Goal: Information Seeking & Learning: Check status

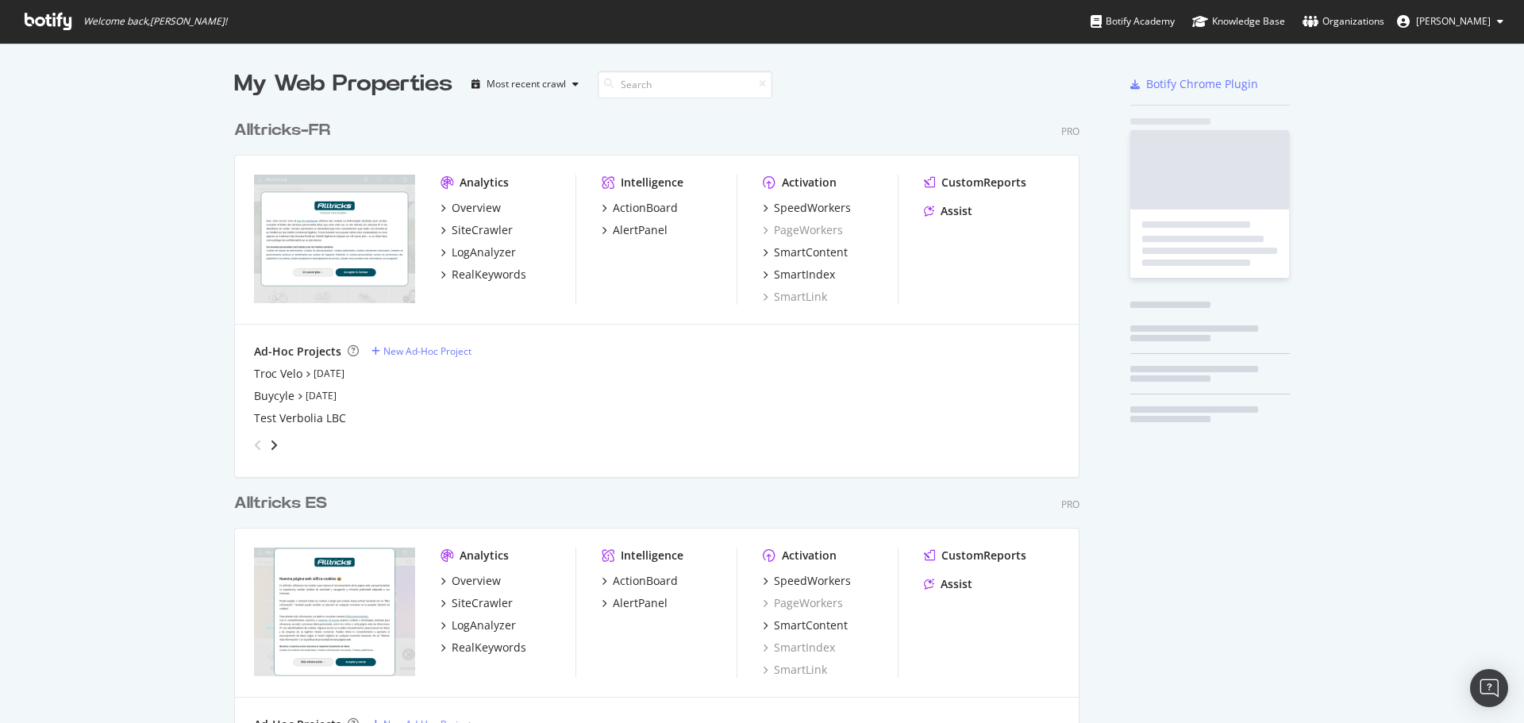
scroll to position [711, 1500]
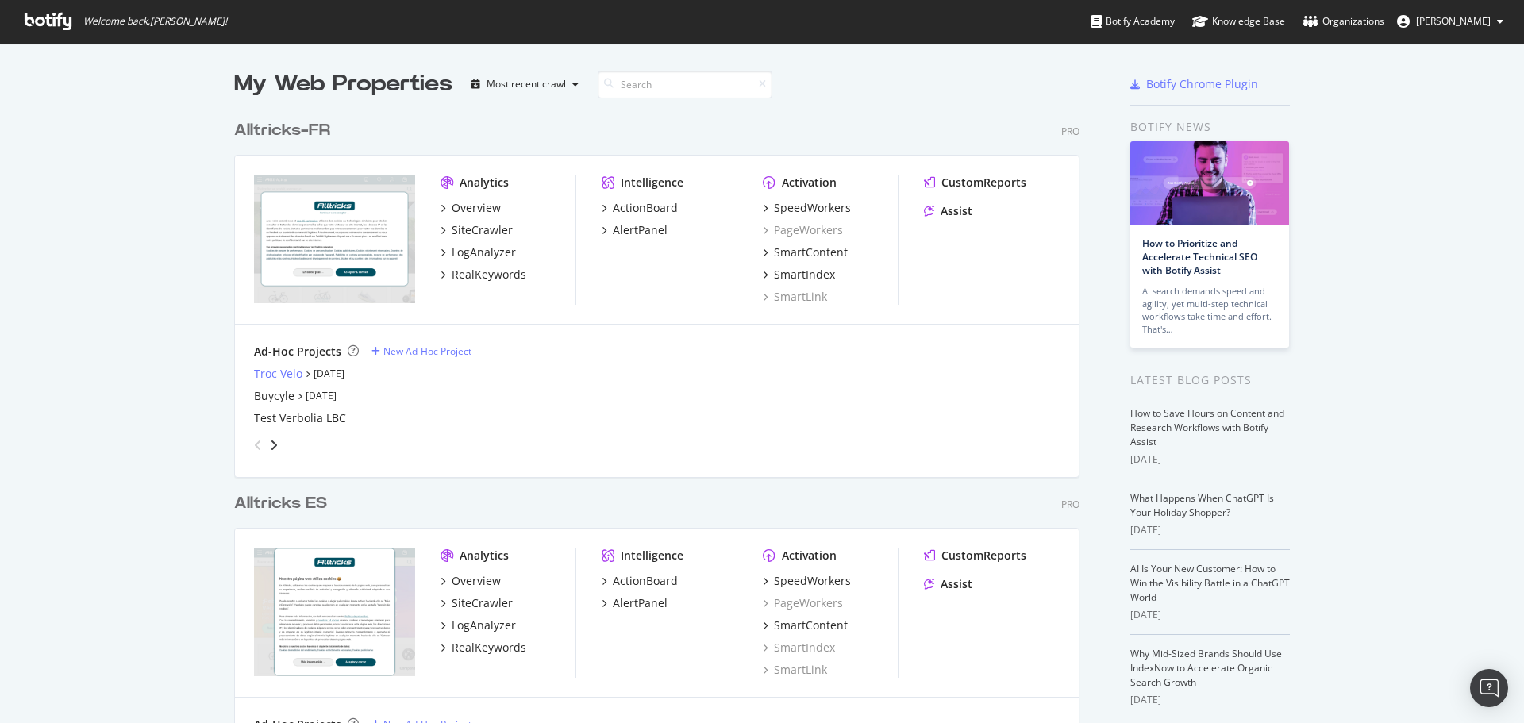
click at [280, 372] on div "Troc Velo" at bounding box center [278, 374] width 48 height 16
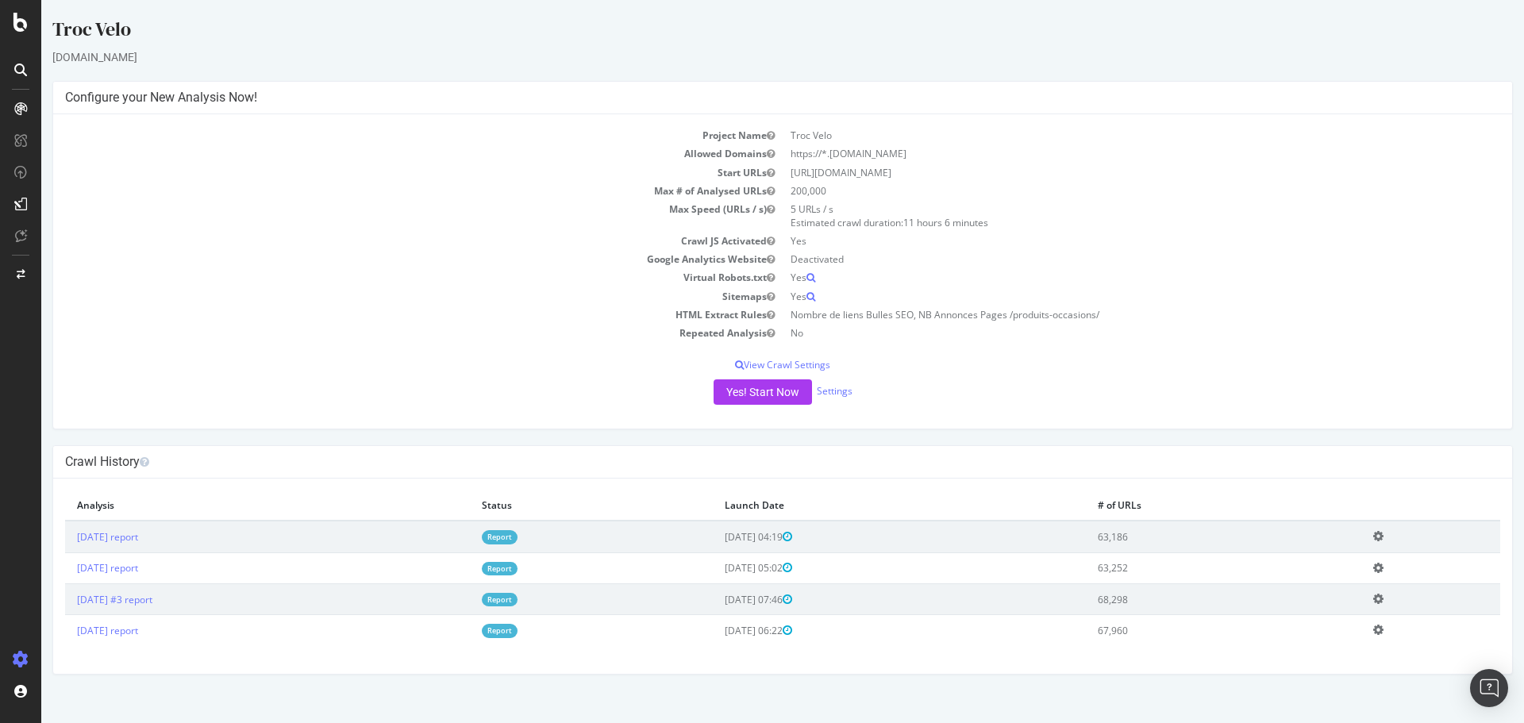
click at [108, 546] on td "2025 Sep. 10th report" at bounding box center [267, 537] width 405 height 32
click at [111, 537] on link "2025 Sep. 10th report" at bounding box center [107, 536] width 61 height 13
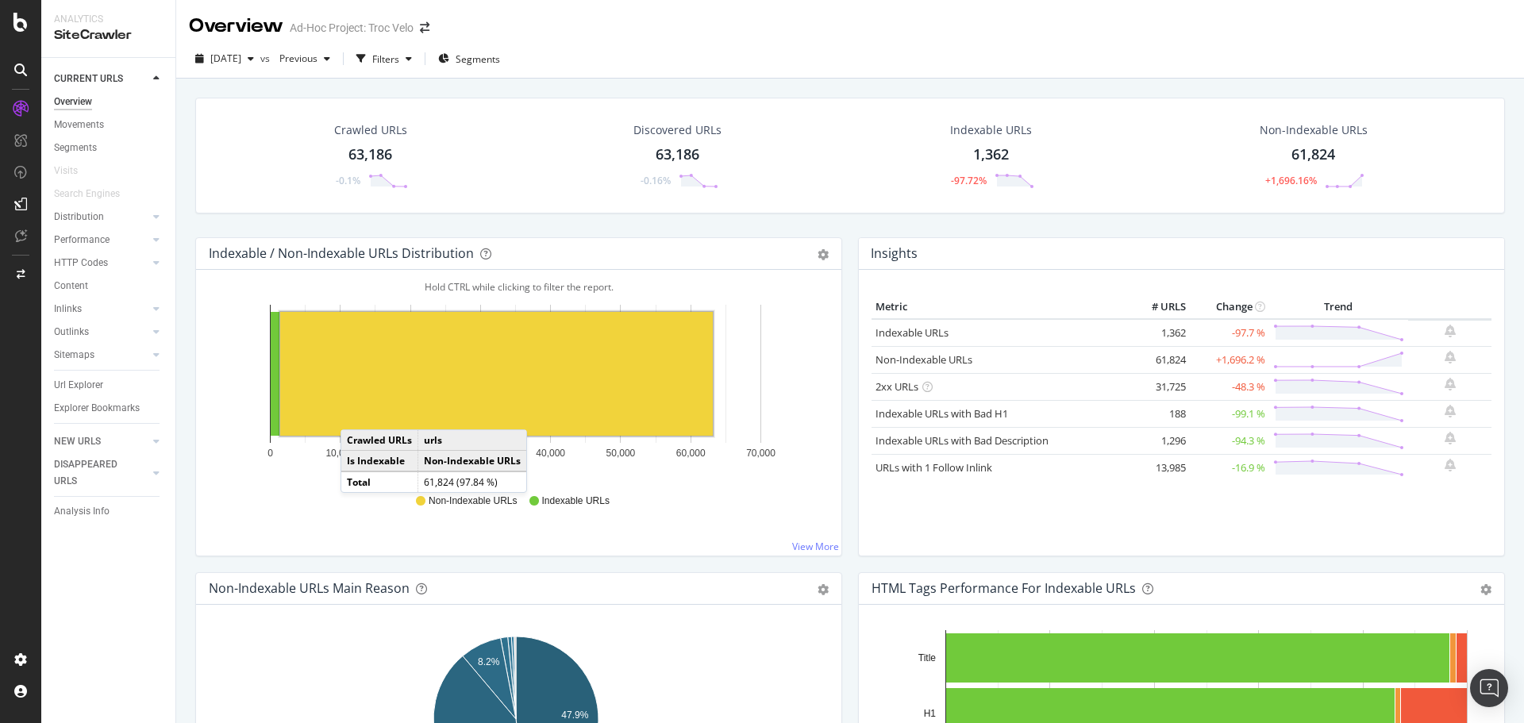
click at [356, 410] on rect "A chart." at bounding box center [496, 374] width 433 height 124
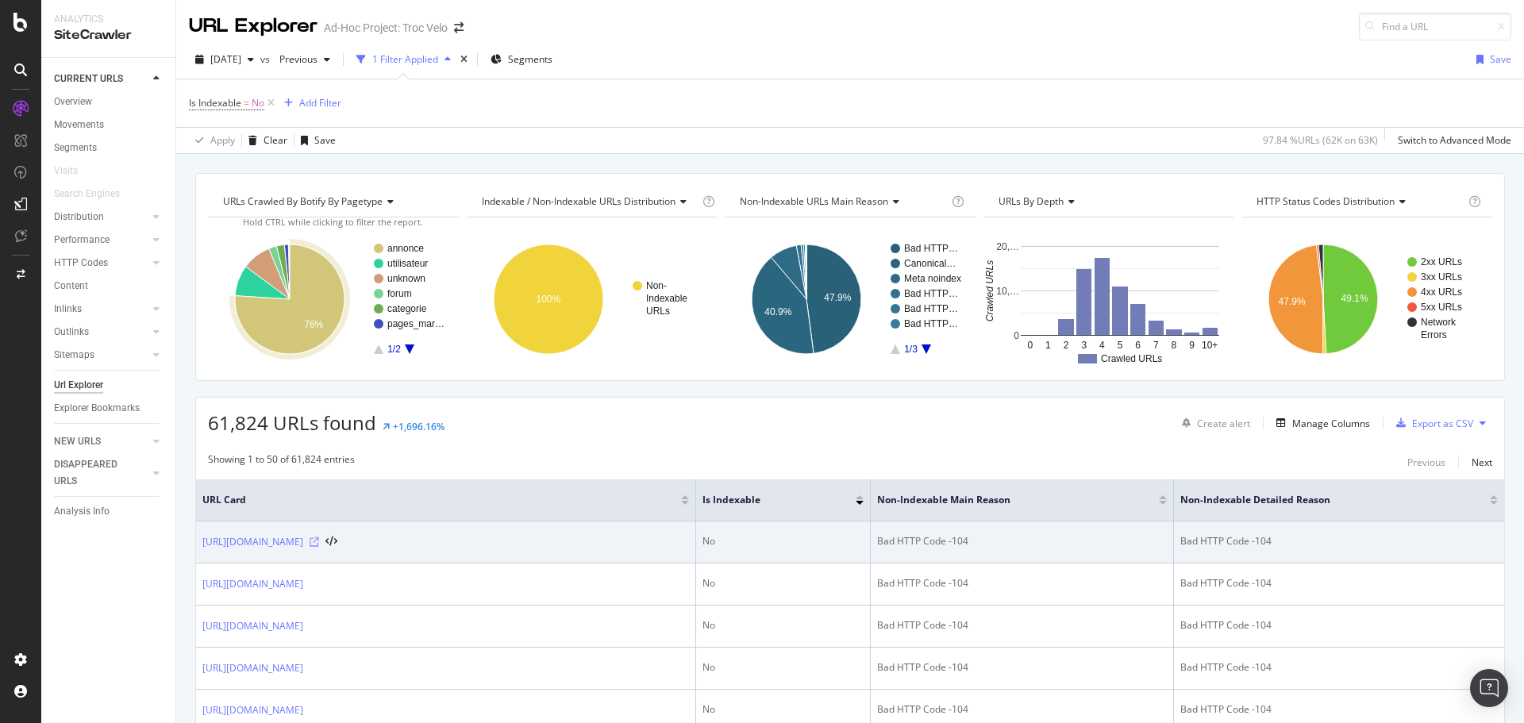
click at [319, 540] on icon at bounding box center [315, 542] width 10 height 10
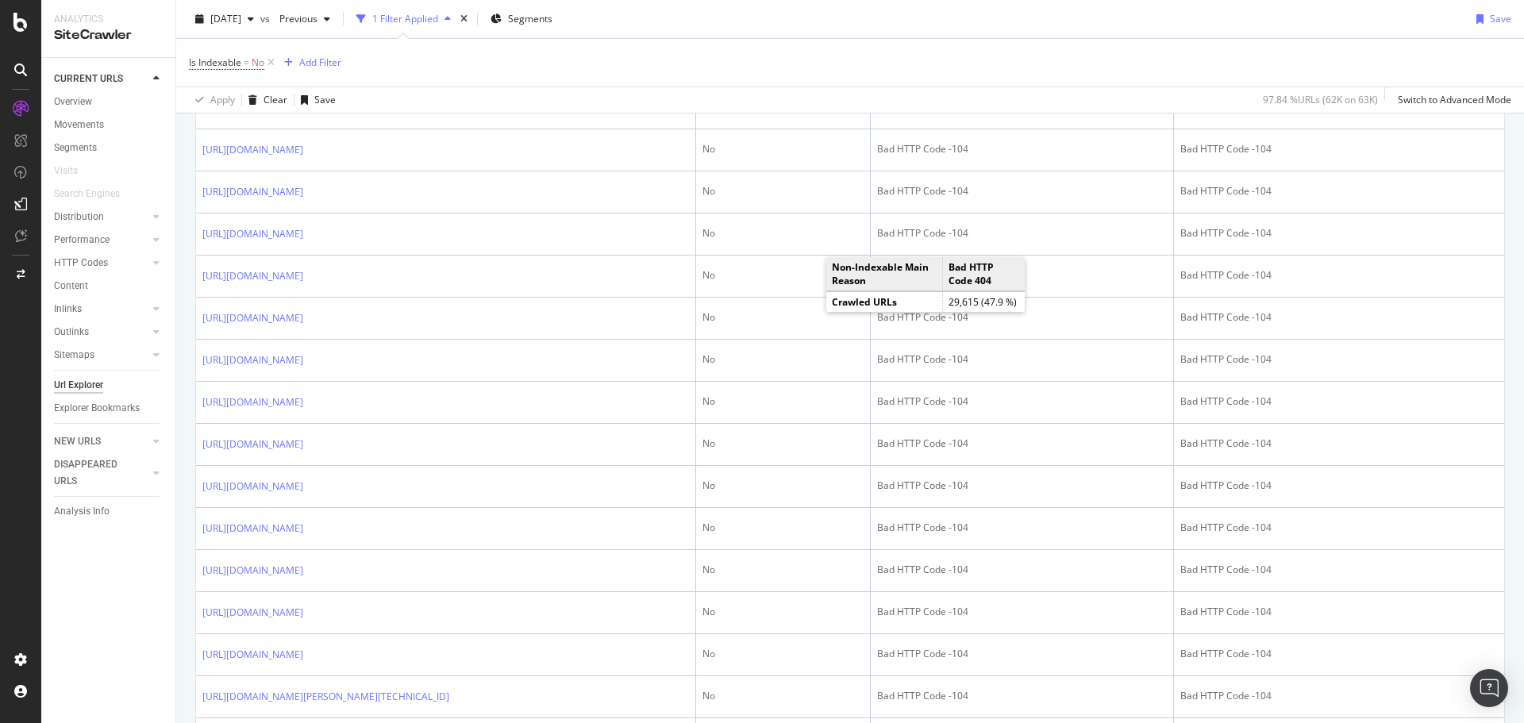
scroll to position [873, 0]
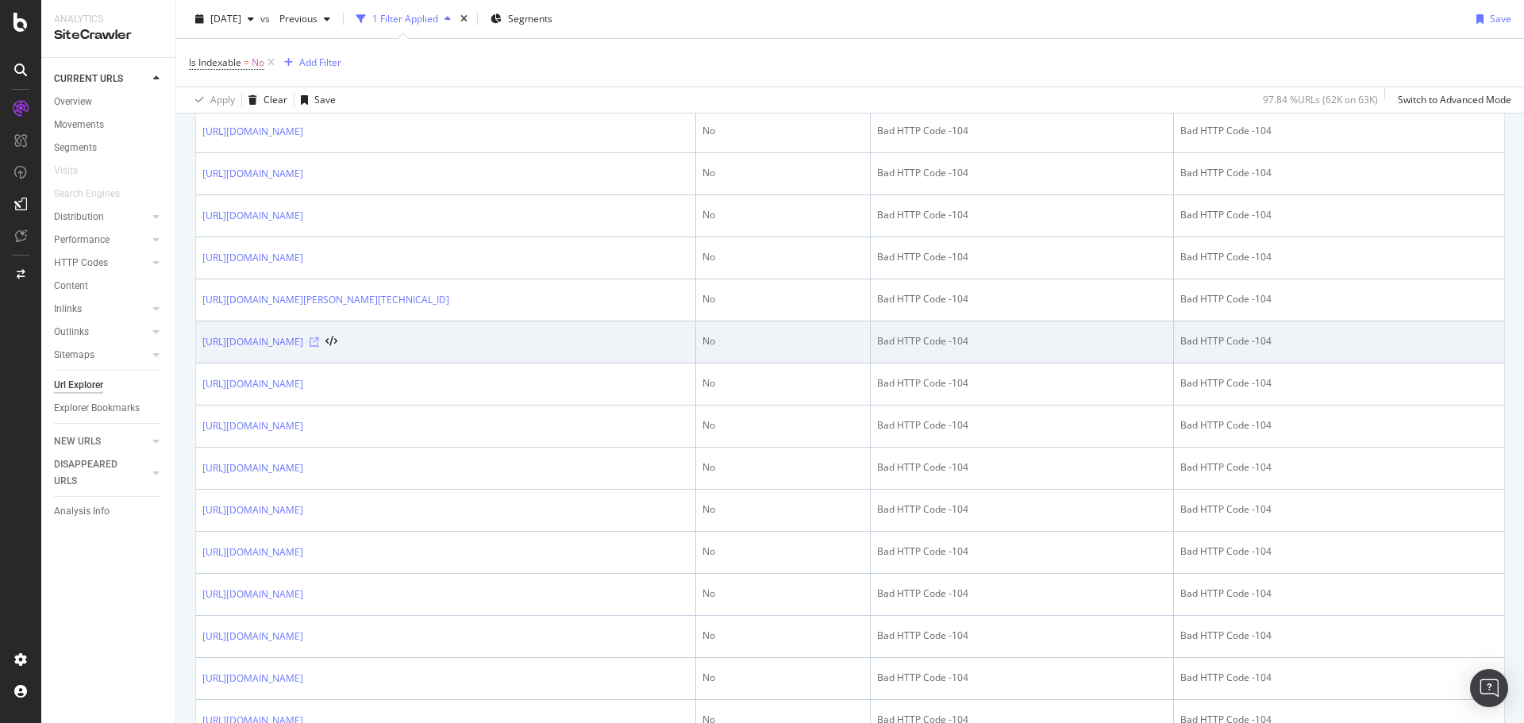
click at [319, 347] on icon at bounding box center [315, 342] width 10 height 10
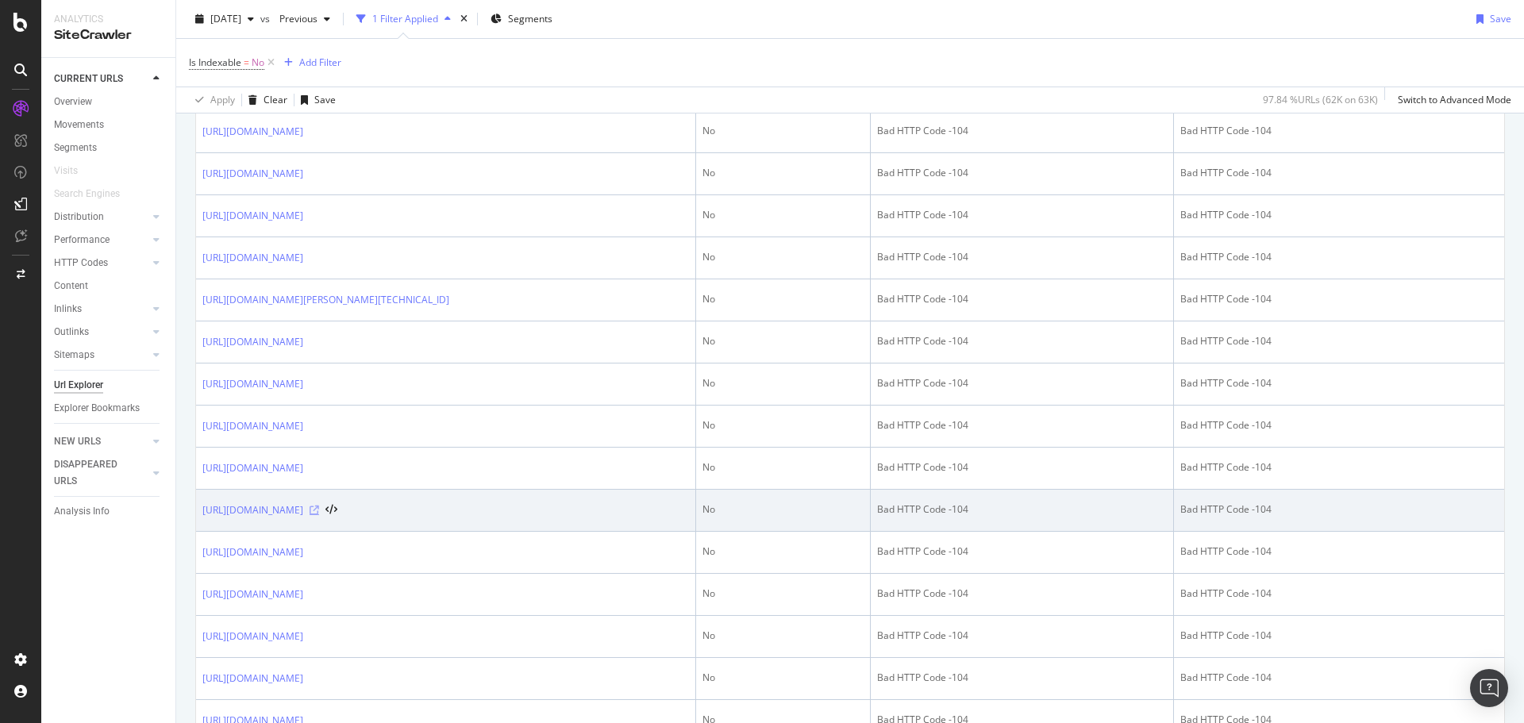
click at [319, 515] on icon at bounding box center [315, 511] width 10 height 10
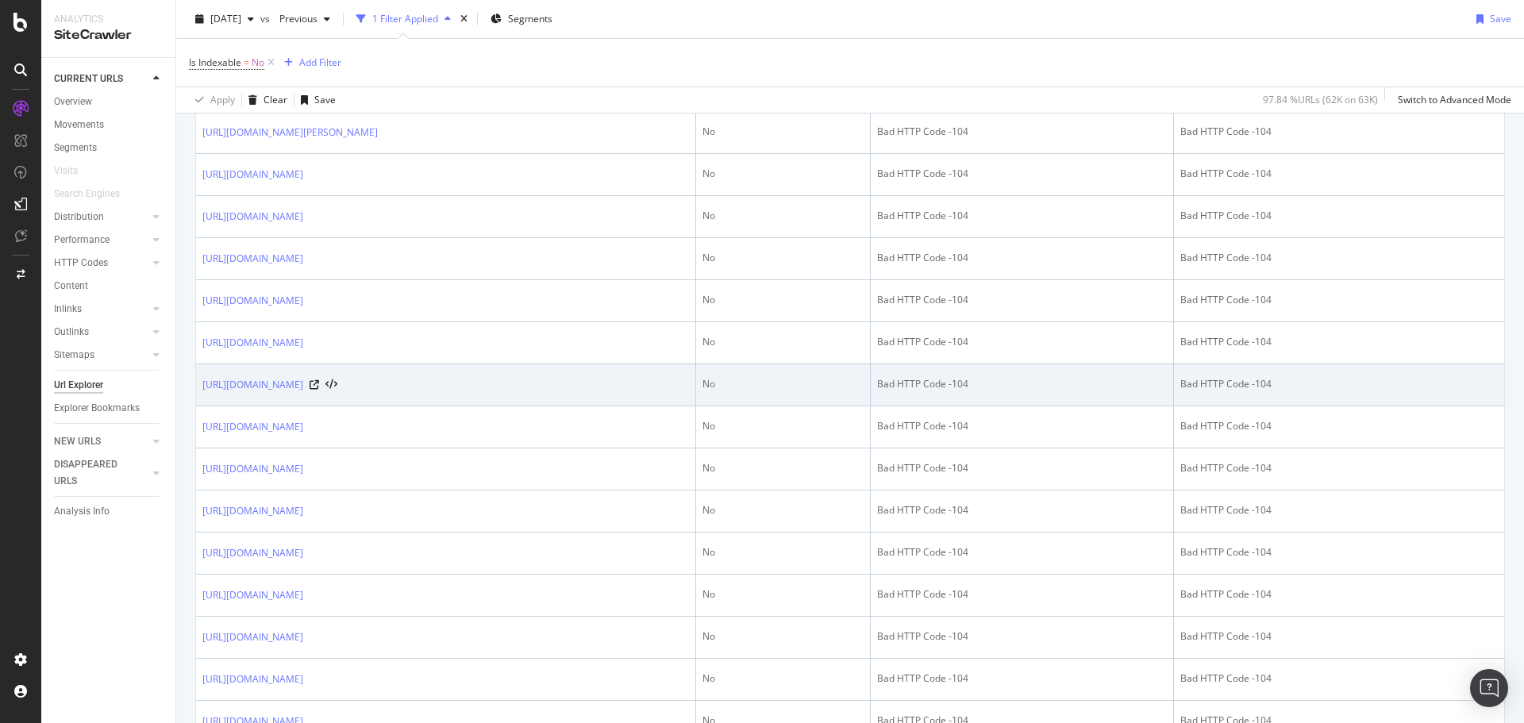
scroll to position [2025, 0]
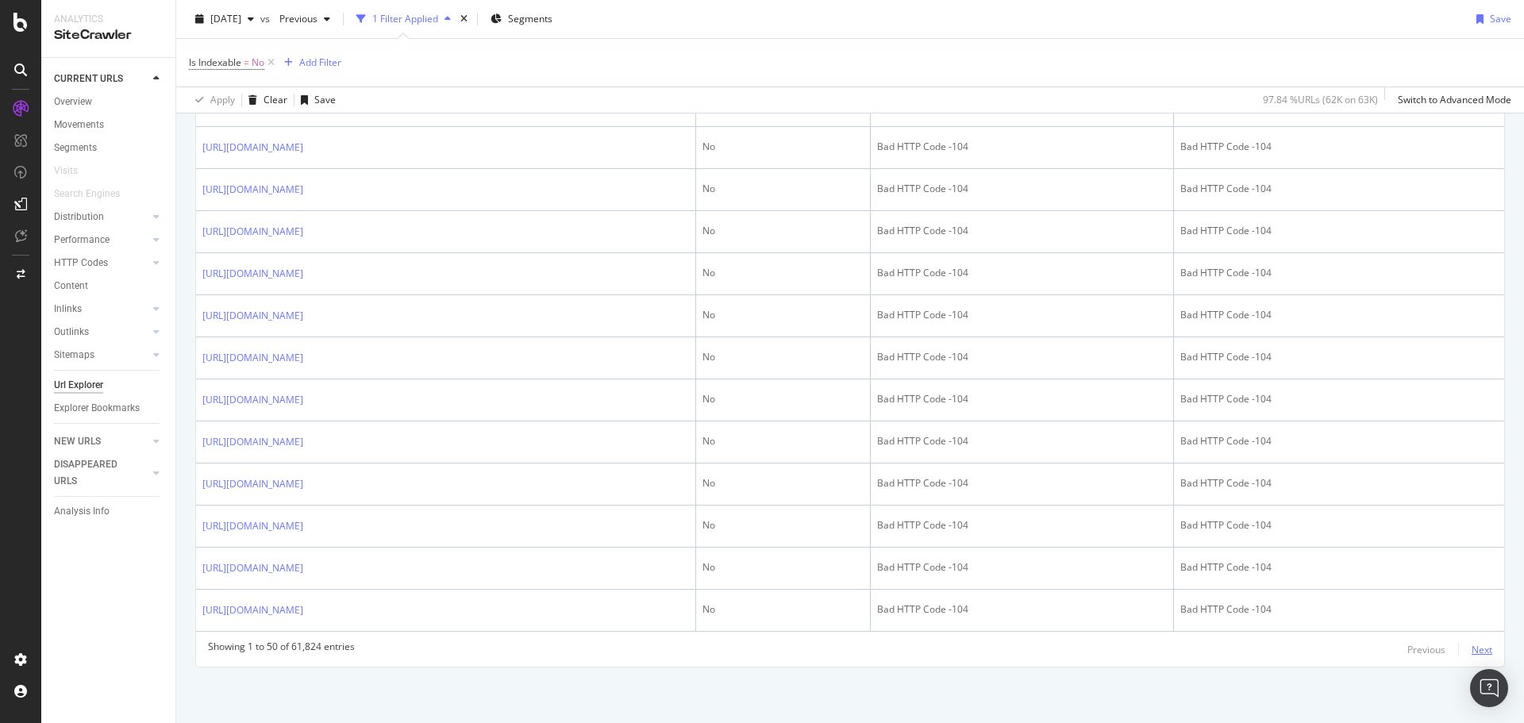
click at [1474, 650] on div "Next" at bounding box center [1482, 649] width 21 height 13
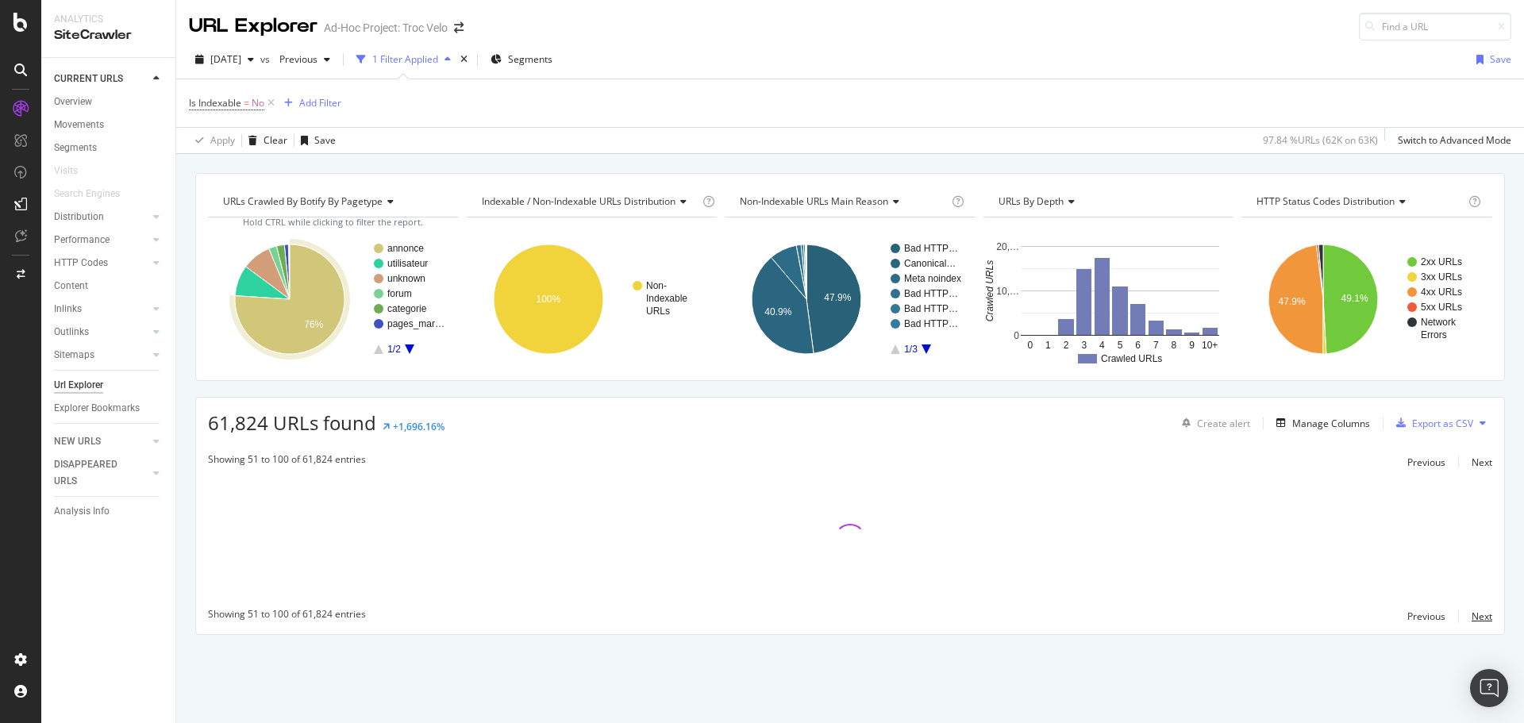
scroll to position [0, 0]
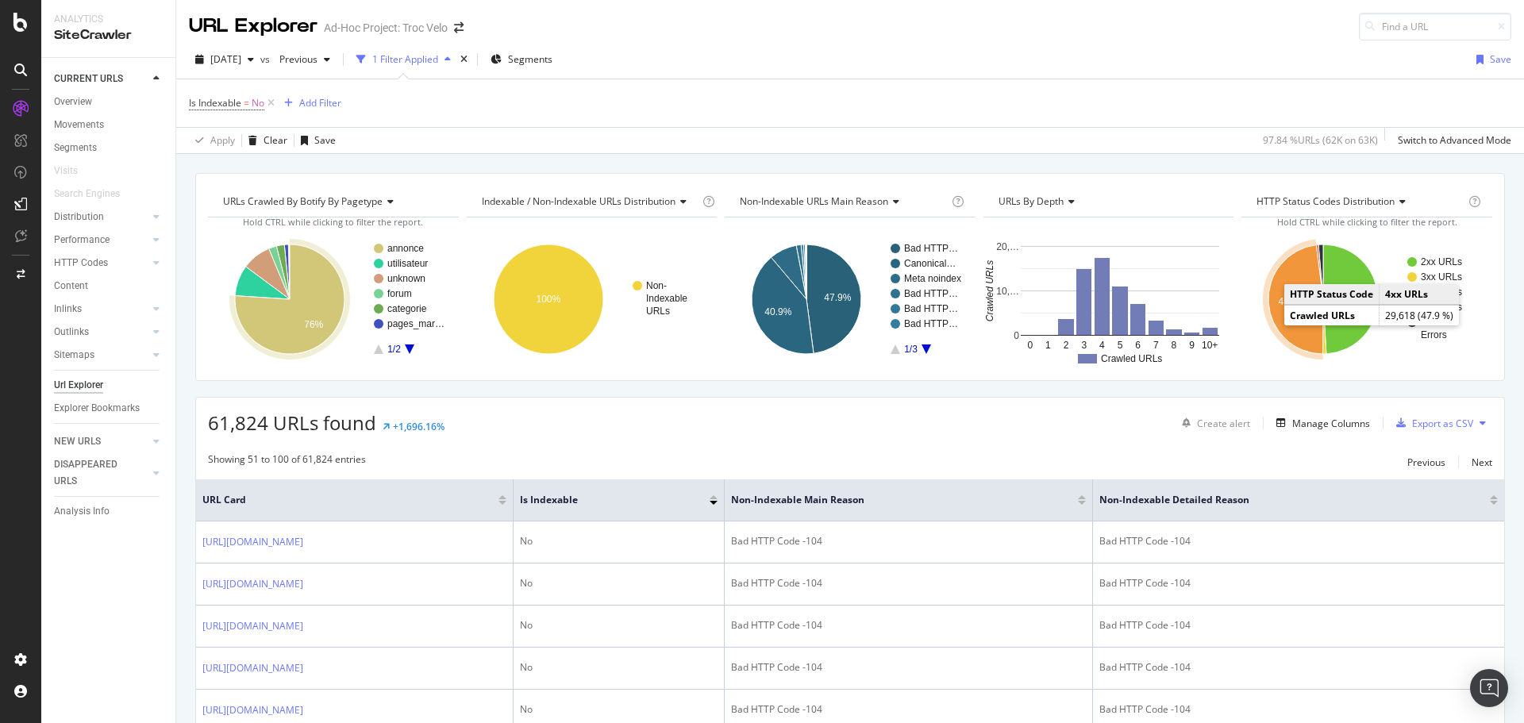
click at [1274, 323] on icon "A chart." at bounding box center [1295, 299] width 55 height 109
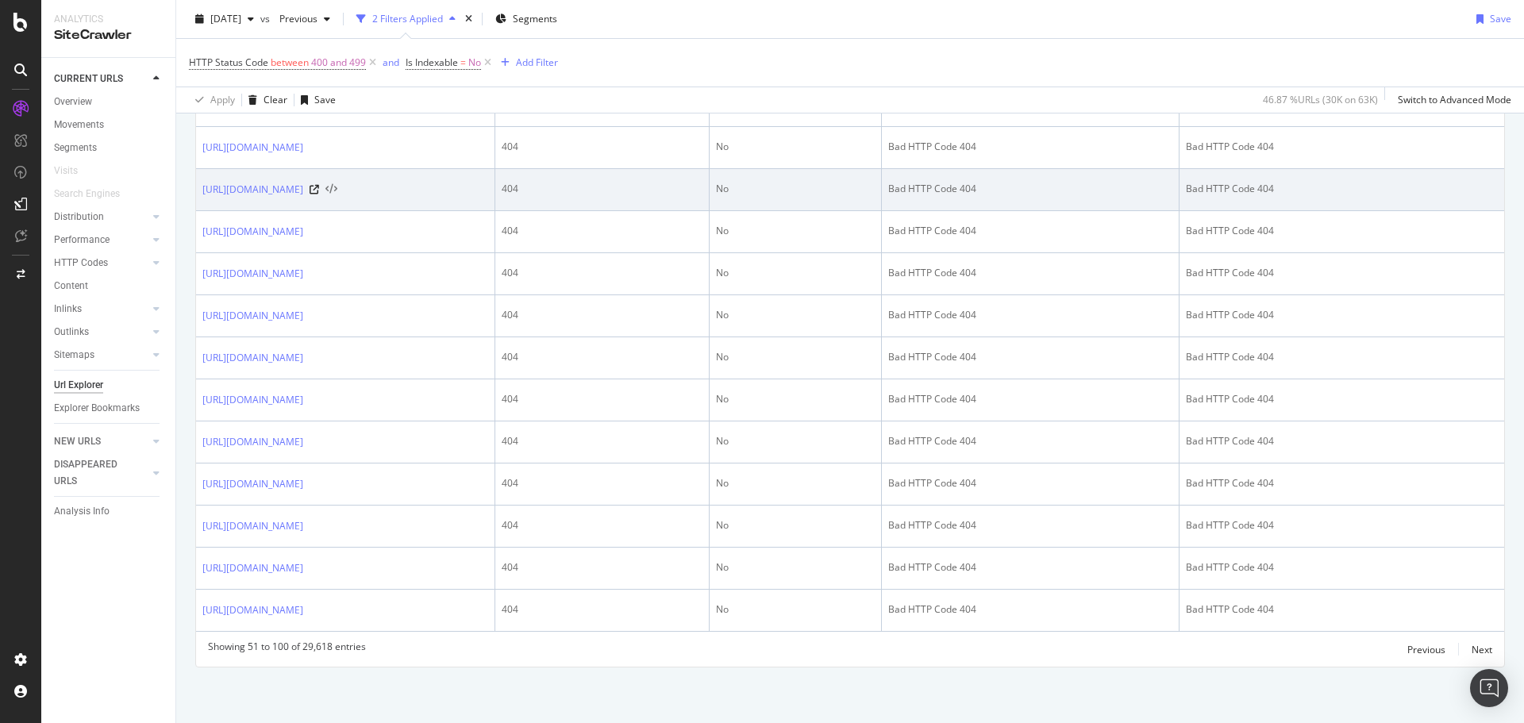
scroll to position [2041, 0]
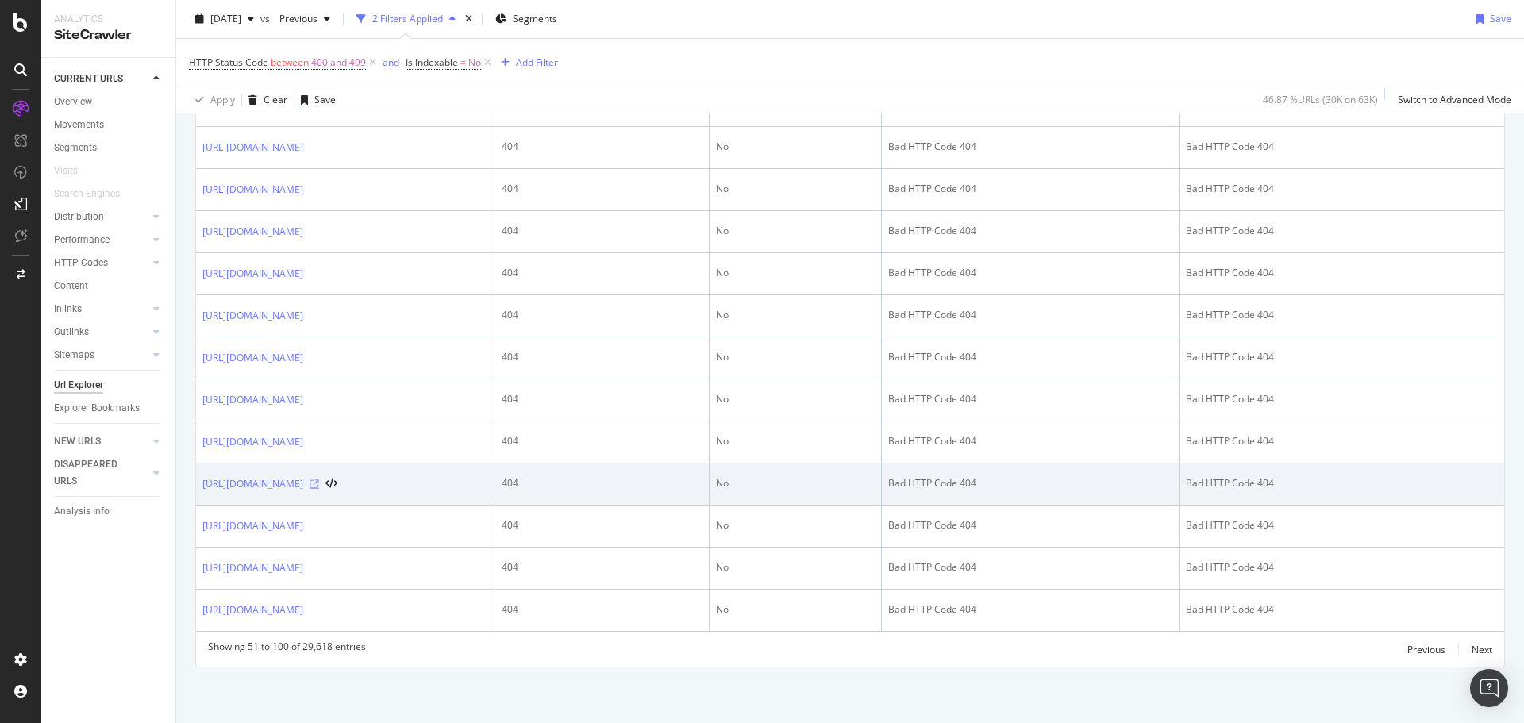
click at [319, 486] on icon at bounding box center [315, 484] width 10 height 10
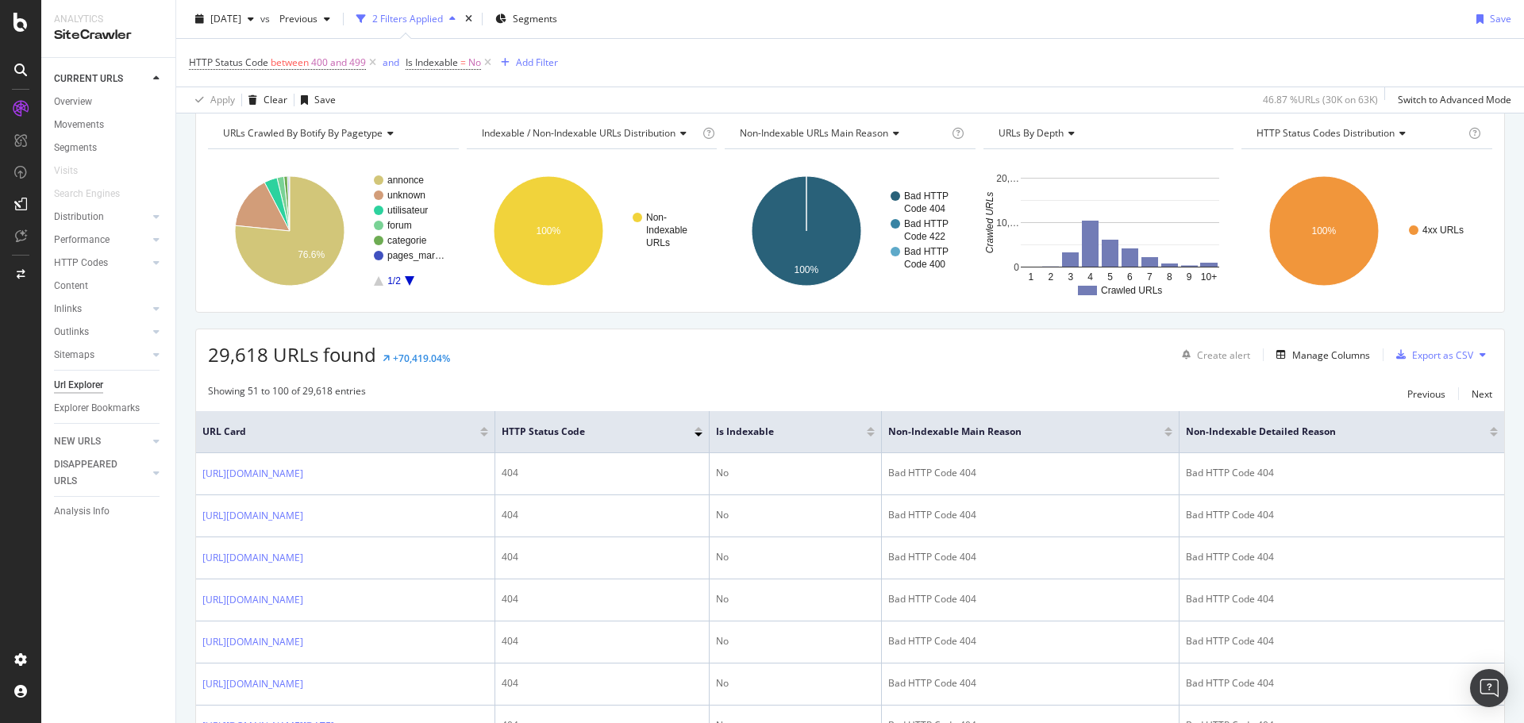
scroll to position [0, 0]
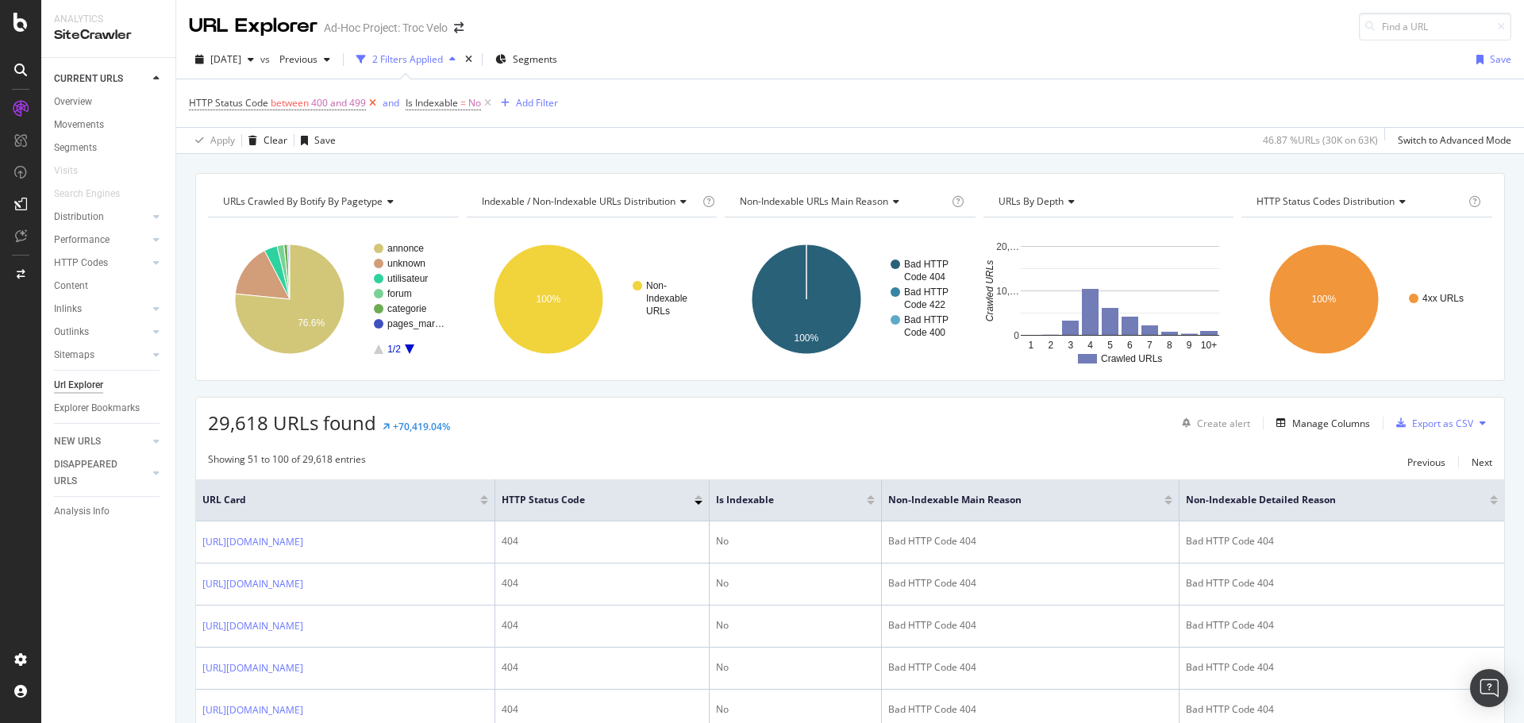
click at [376, 101] on icon at bounding box center [372, 103] width 13 height 16
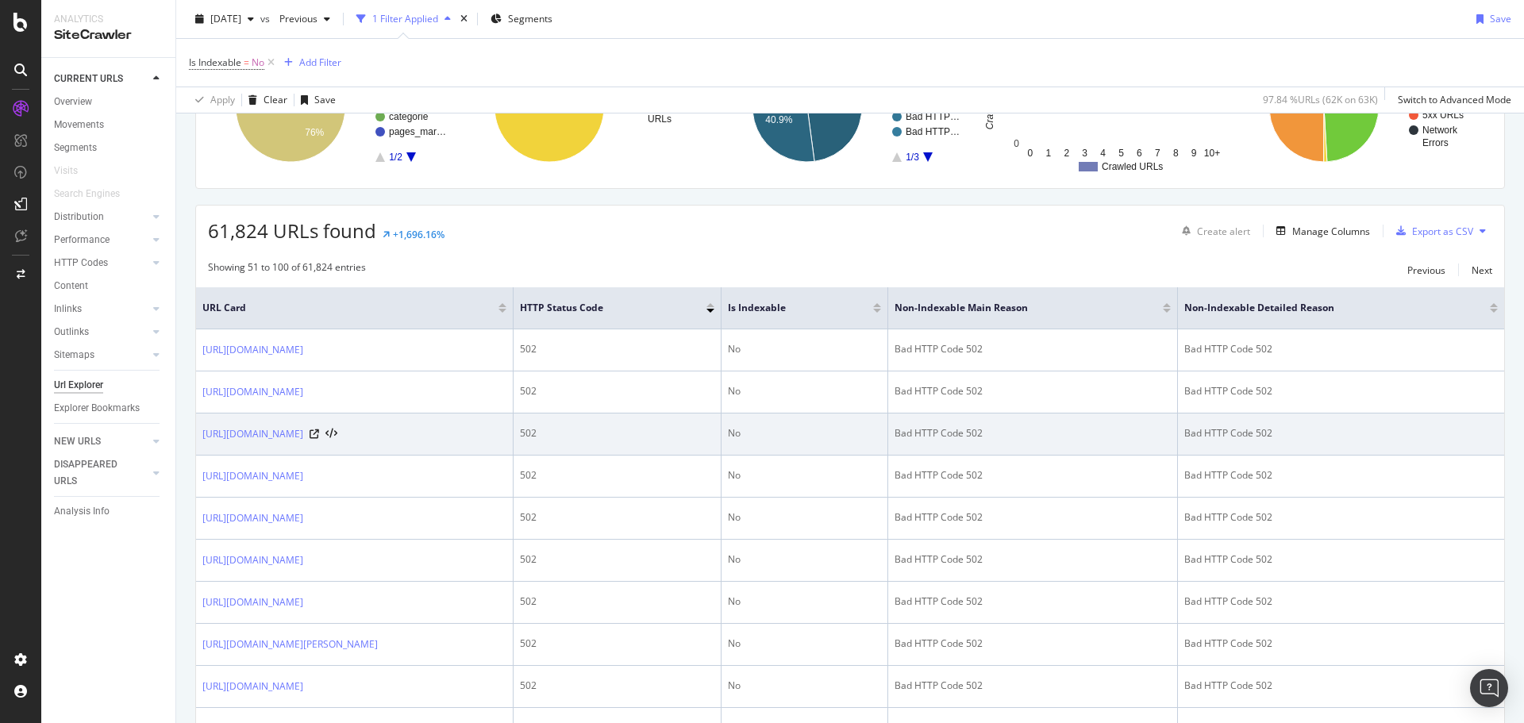
scroll to position [556, 0]
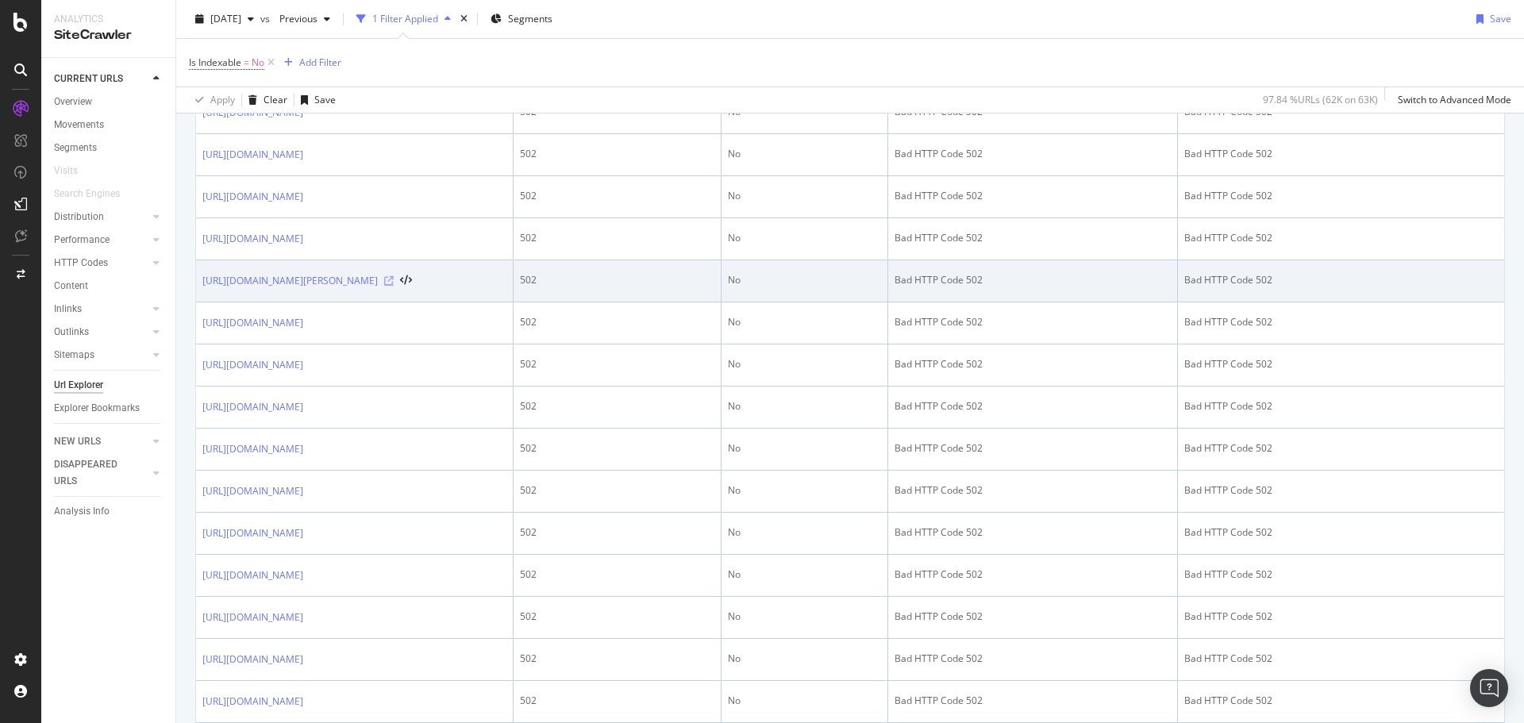
click at [394, 286] on icon at bounding box center [389, 281] width 10 height 10
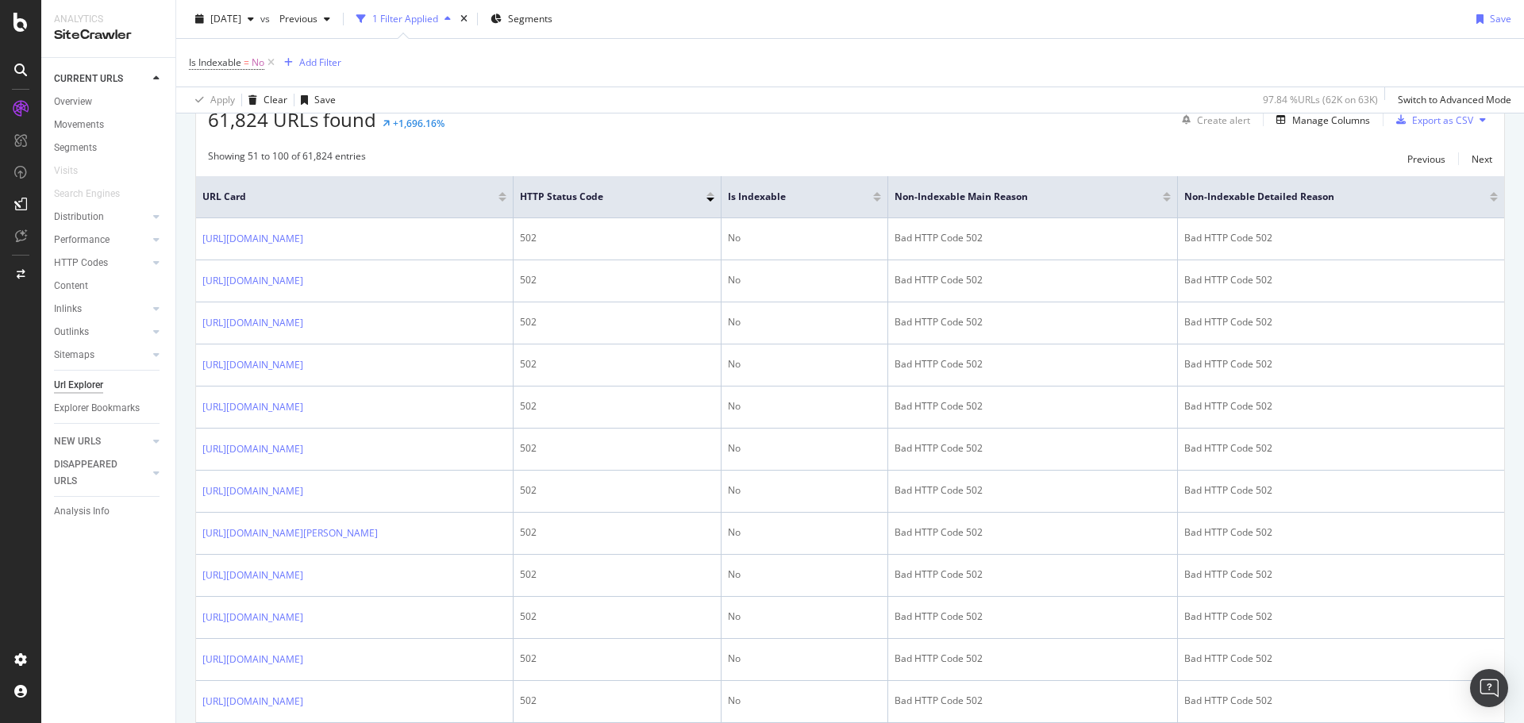
scroll to position [0, 0]
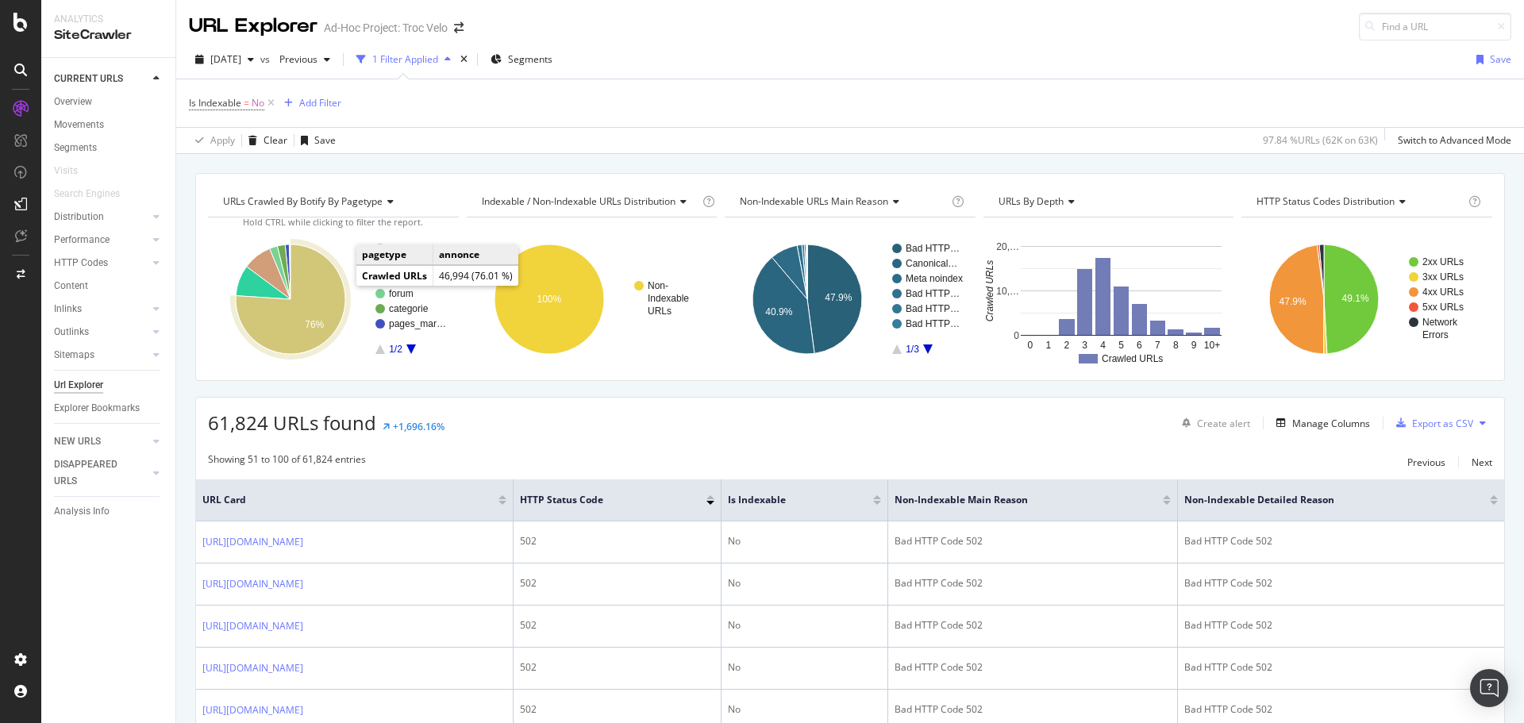
click at [338, 287] on icon "A chart." at bounding box center [291, 299] width 110 height 110
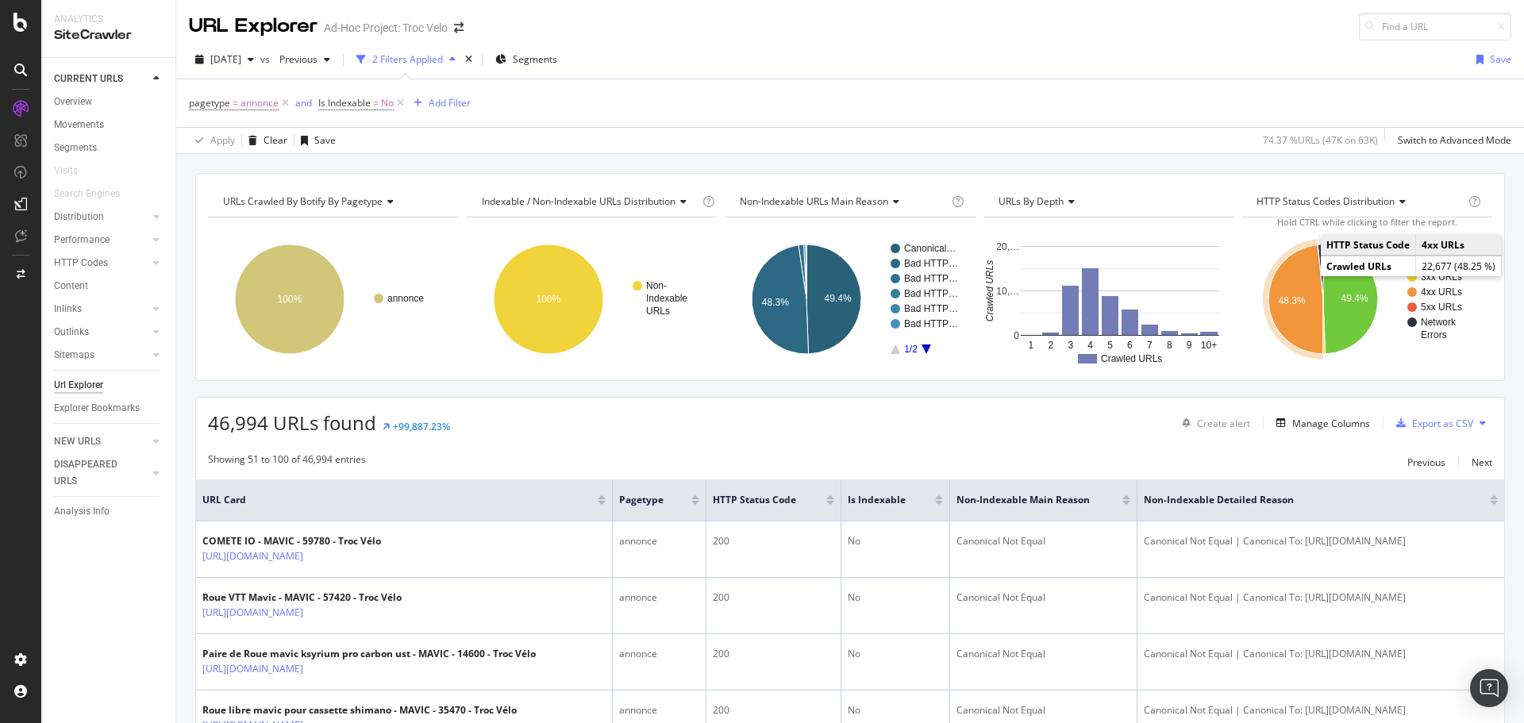
click at [1283, 271] on icon "A chart." at bounding box center [1295, 299] width 55 height 110
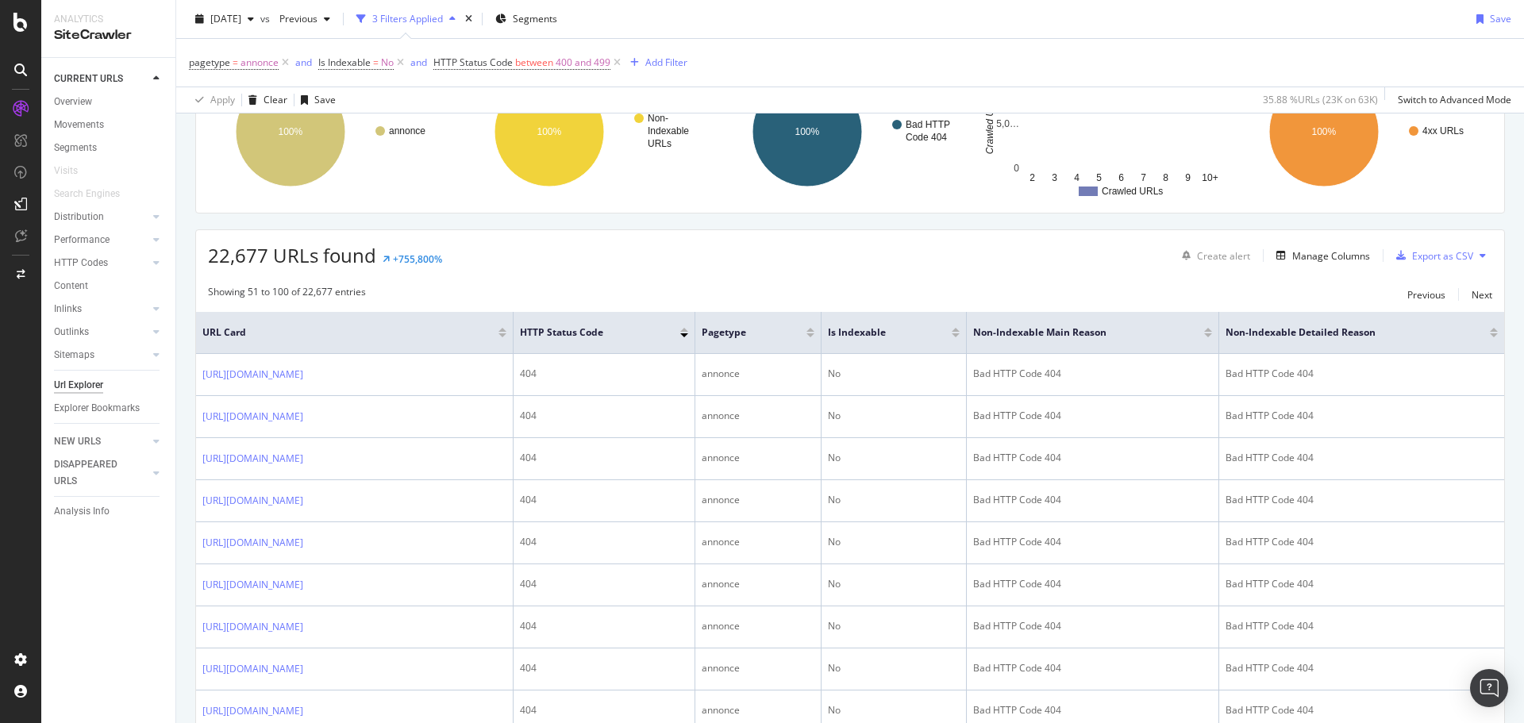
scroll to position [397, 0]
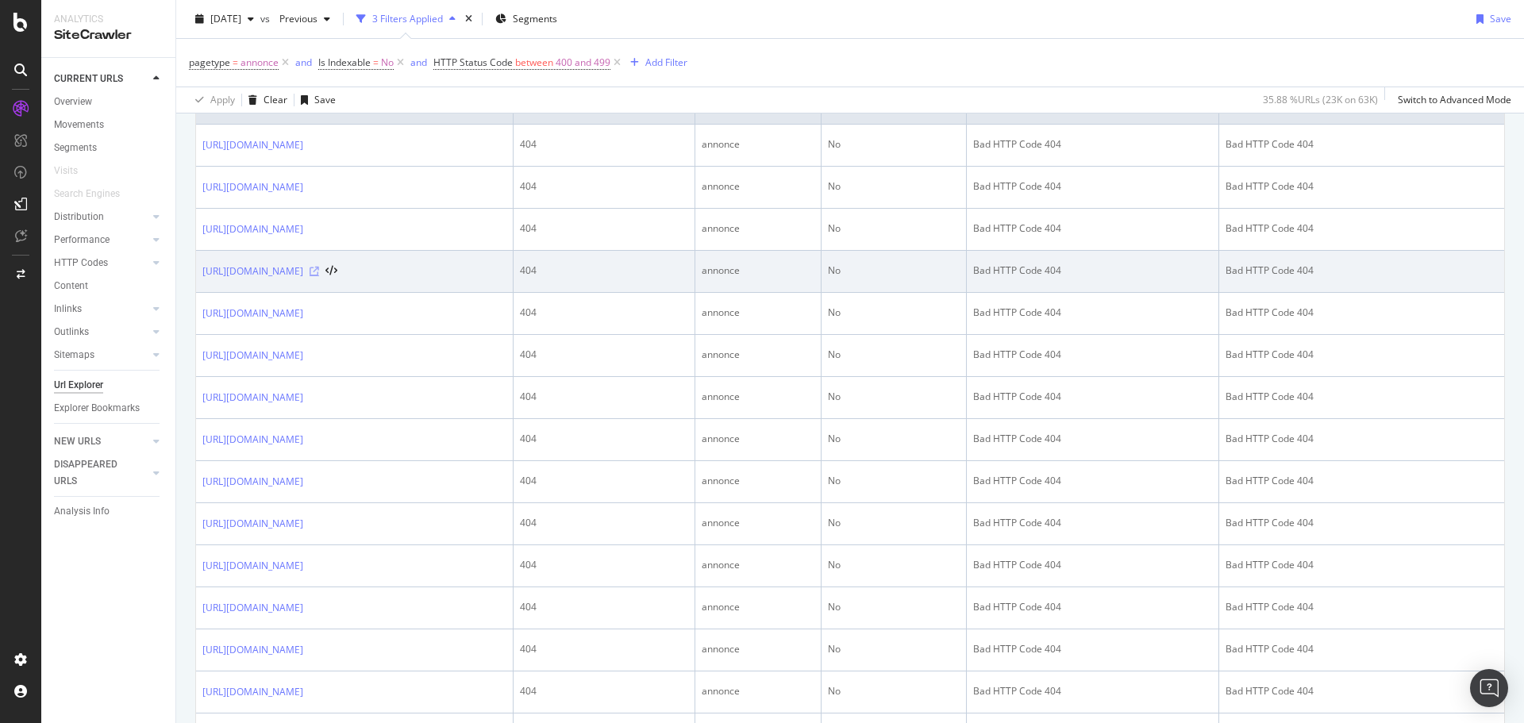
click at [319, 276] on icon at bounding box center [315, 272] width 10 height 10
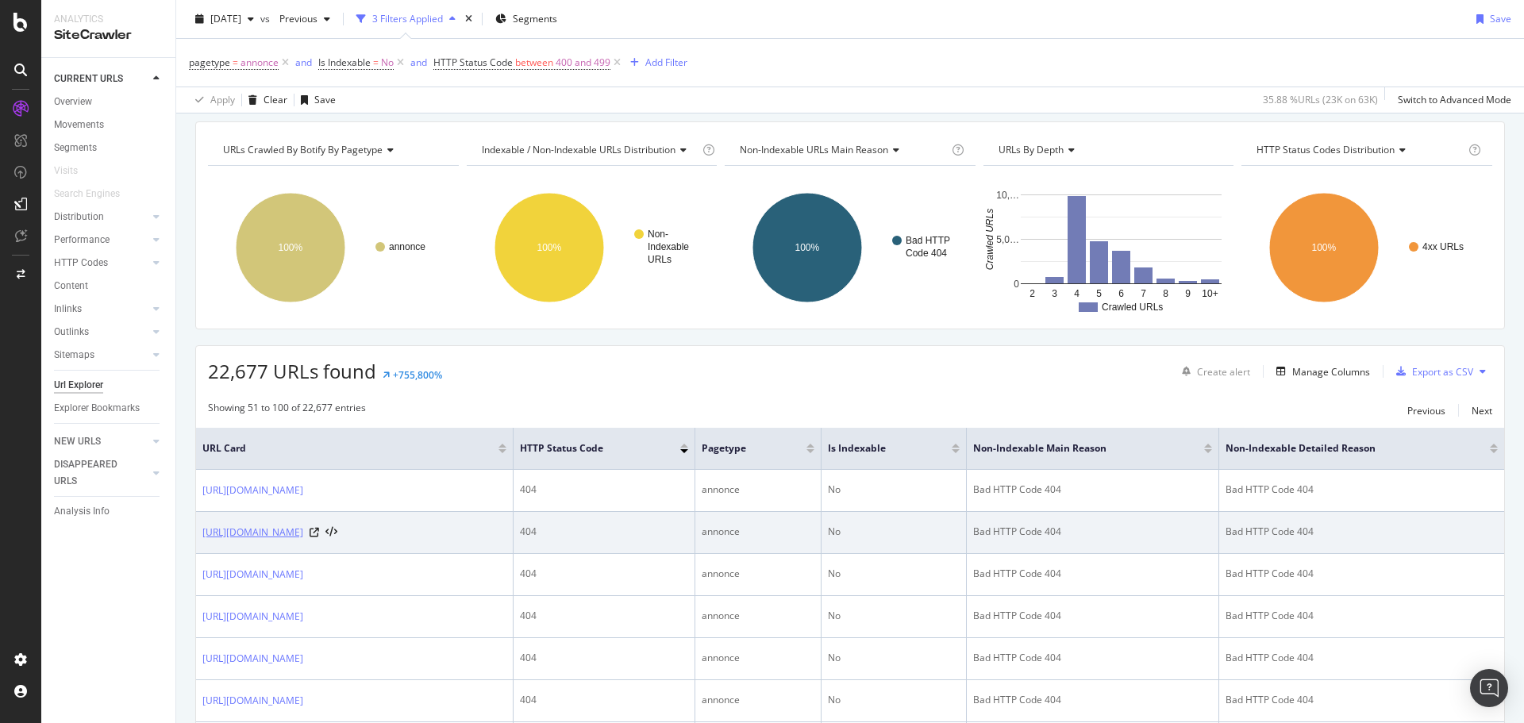
scroll to position [79, 0]
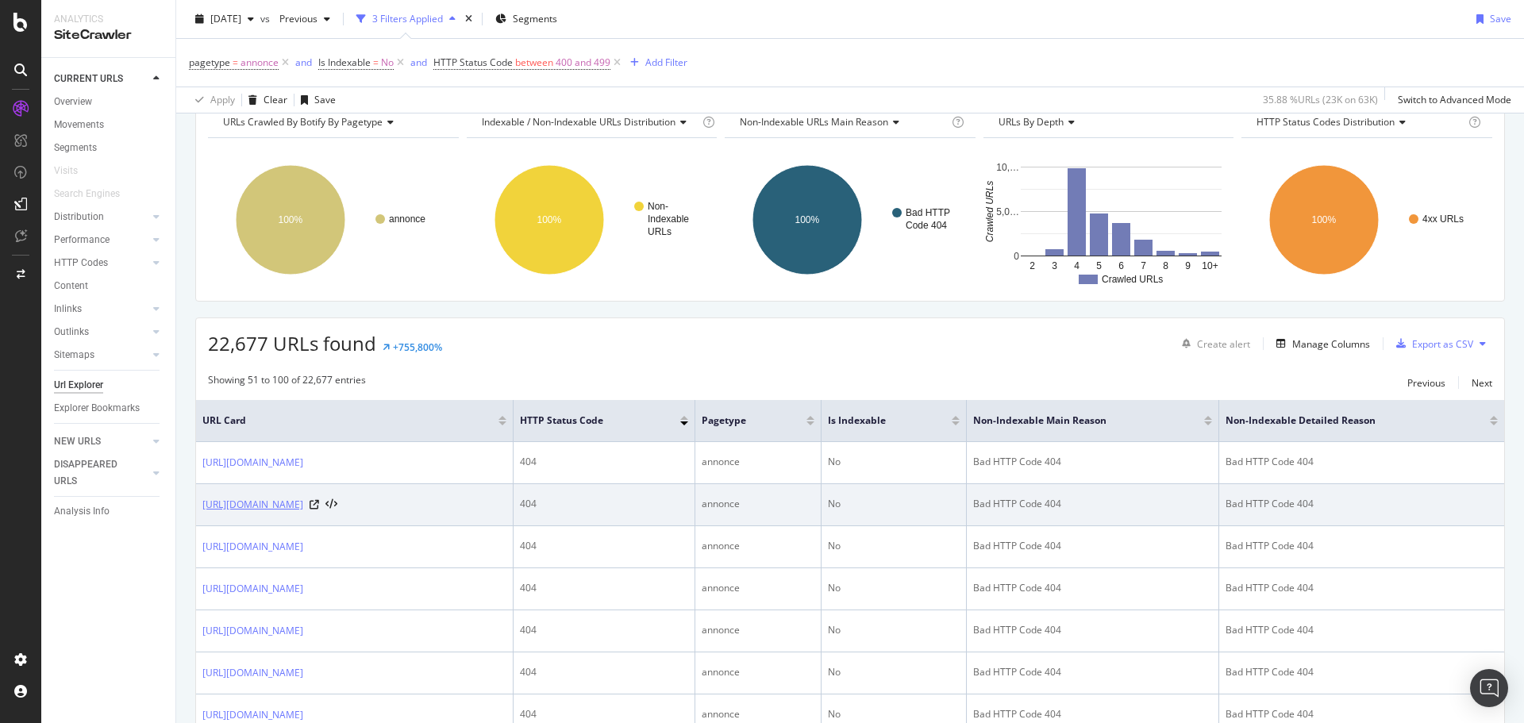
click at [303, 513] on link "[URL][DOMAIN_NAME]" at bounding box center [252, 505] width 101 height 16
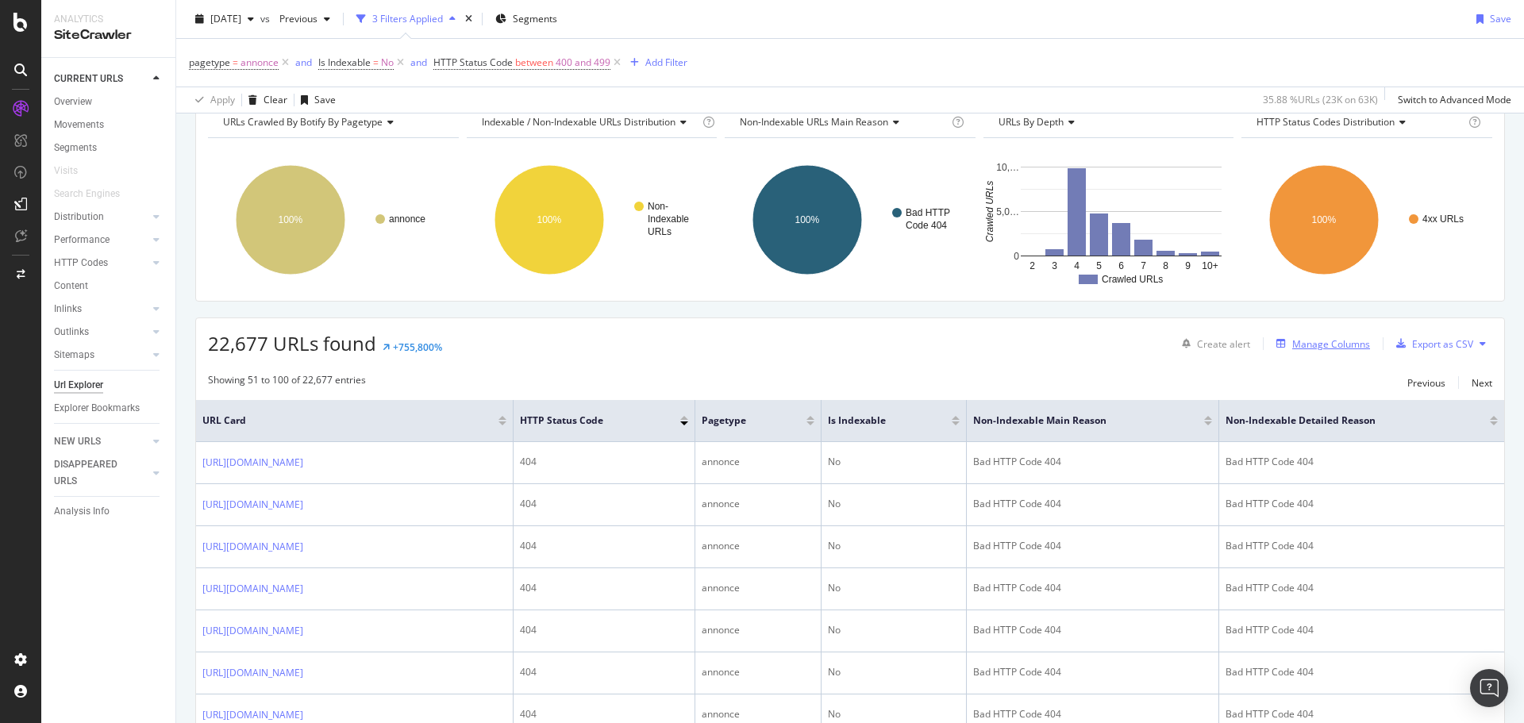
click at [1351, 349] on div "Manage Columns" at bounding box center [1331, 343] width 78 height 13
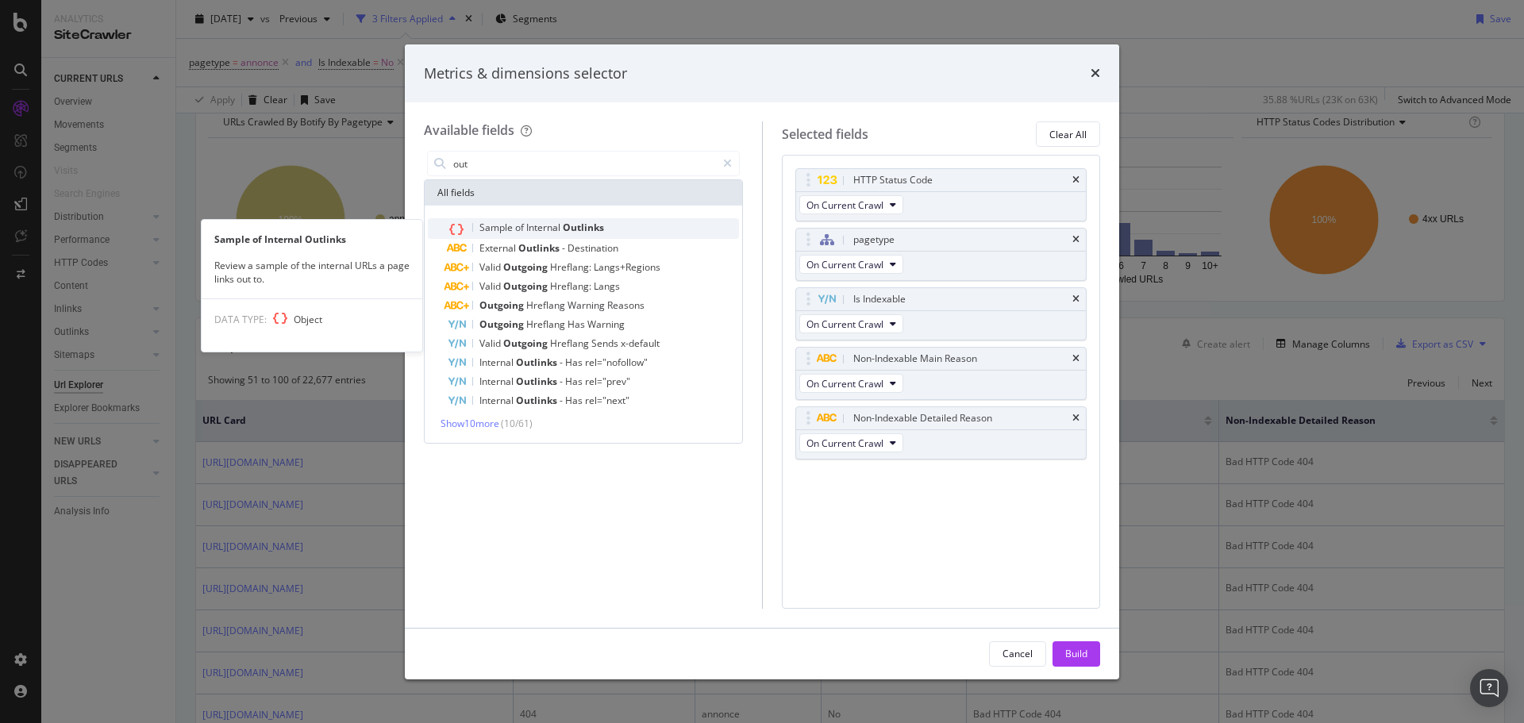
type input "out"
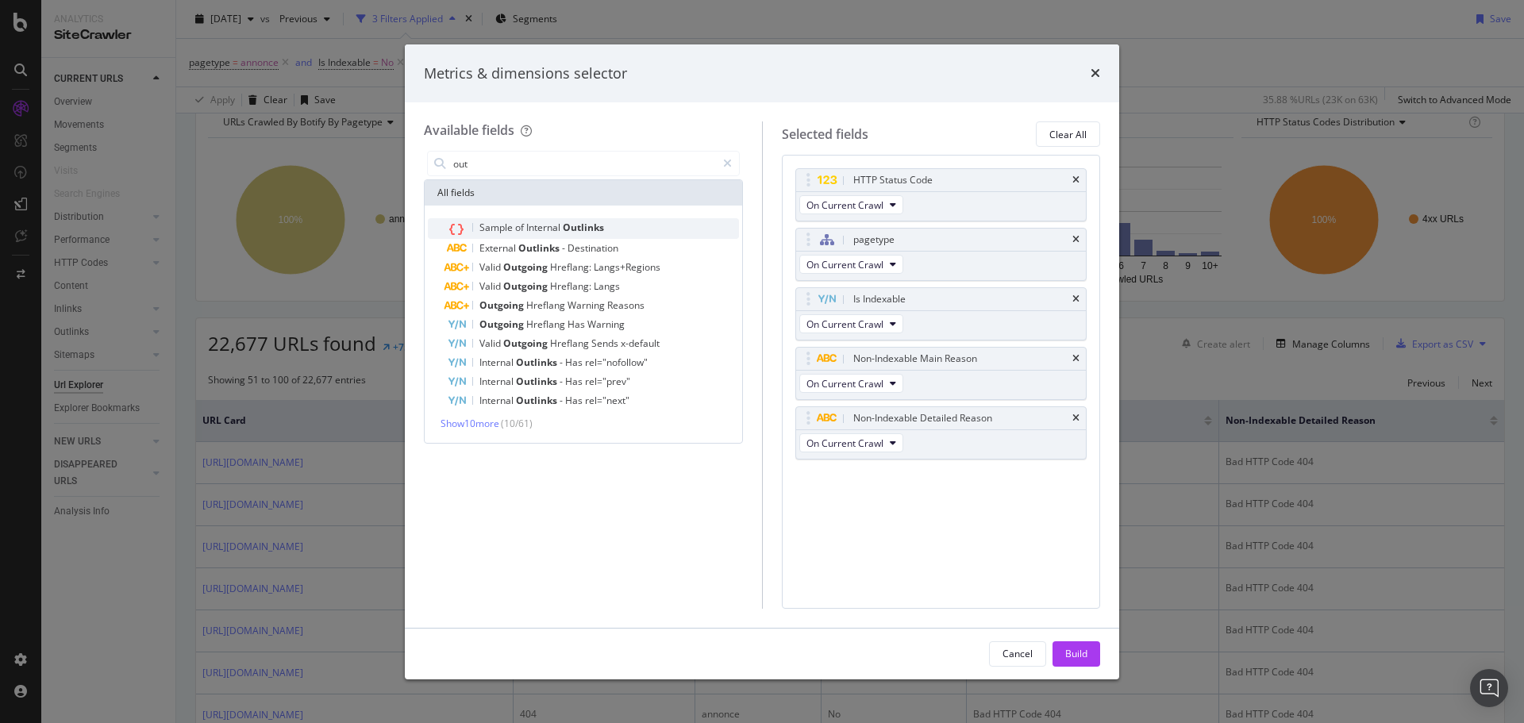
click at [606, 229] on div "Sample of Internal Outlinks" at bounding box center [593, 228] width 292 height 21
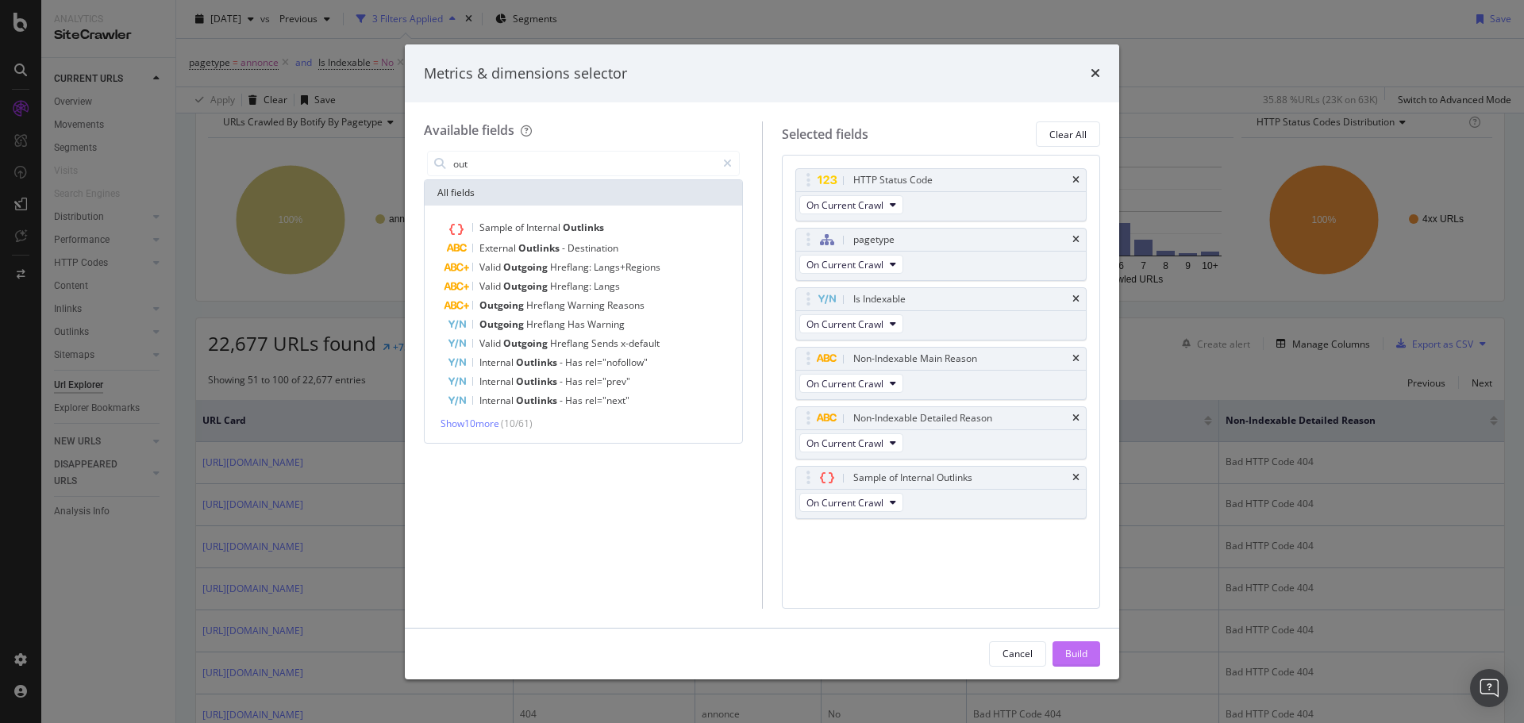
click at [1075, 650] on div "Build" at bounding box center [1076, 653] width 22 height 13
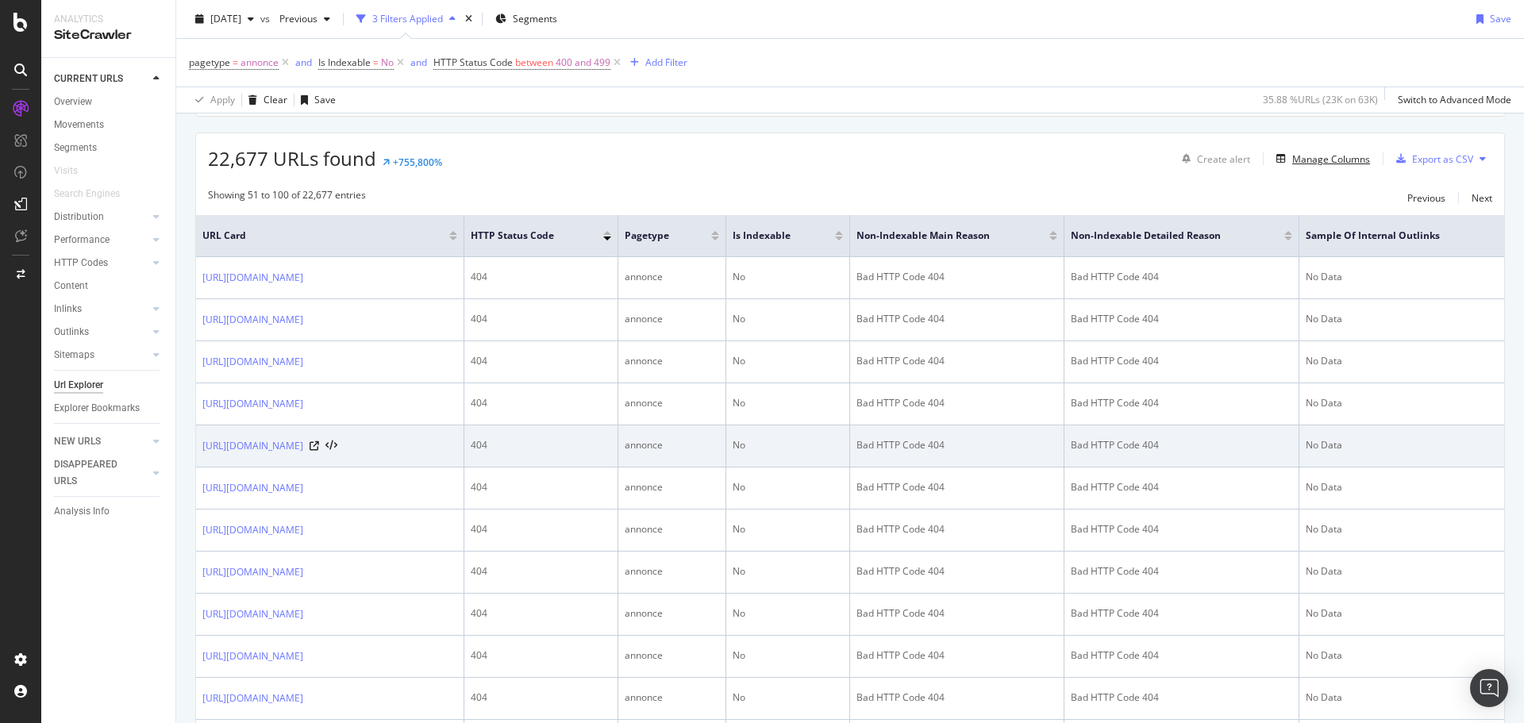
scroll to position [317, 0]
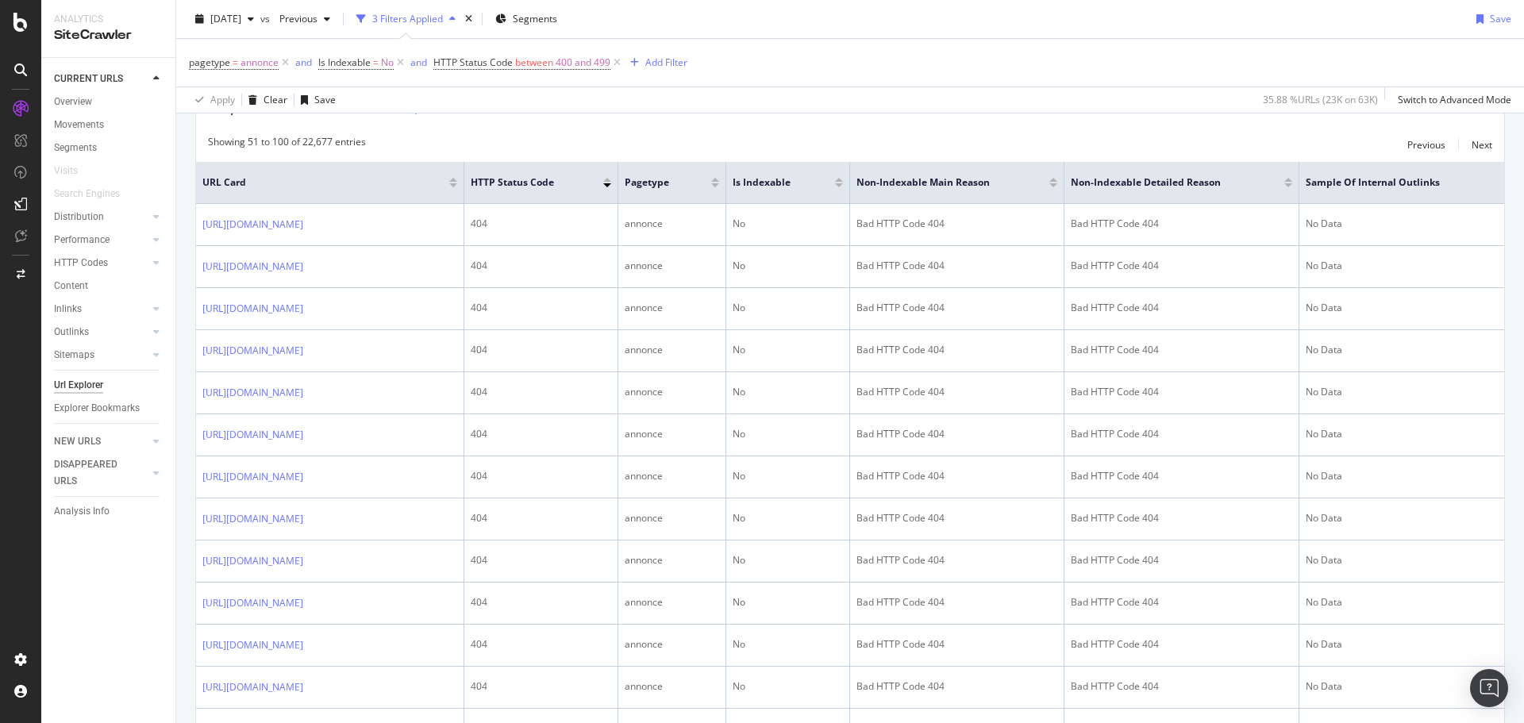
click at [1399, 192] on th "Sample of Internal Outlinks" at bounding box center [1401, 183] width 205 height 42
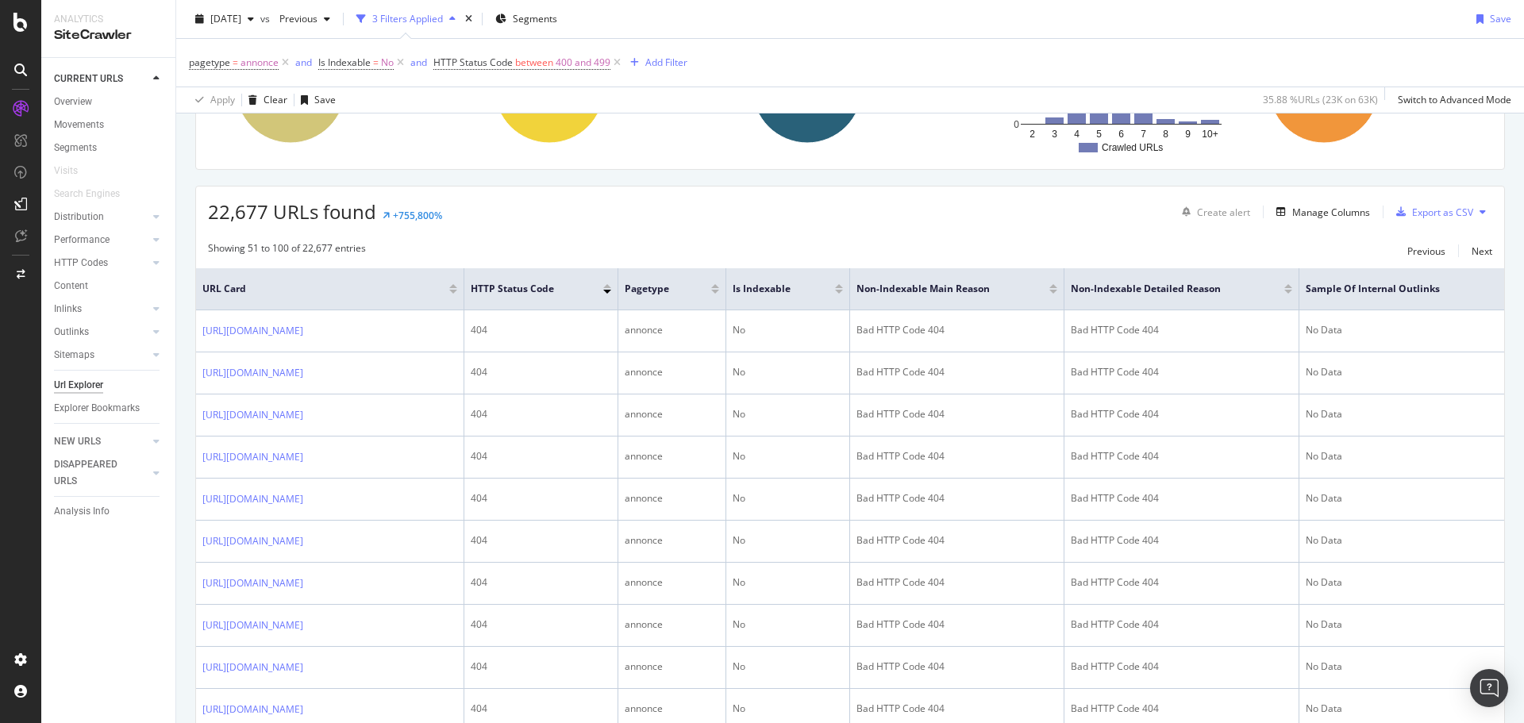
scroll to position [0, 0]
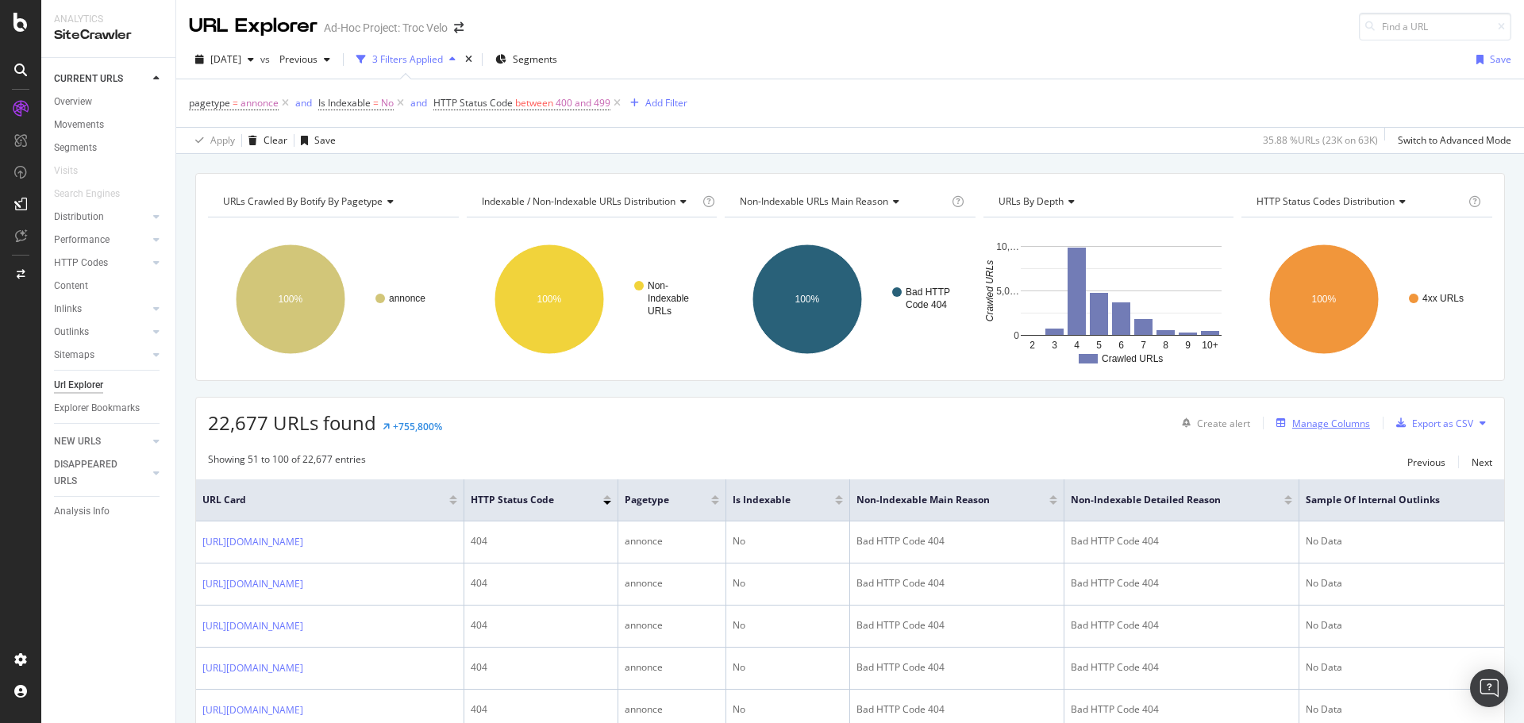
click at [1309, 424] on div "Manage Columns" at bounding box center [1331, 423] width 78 height 13
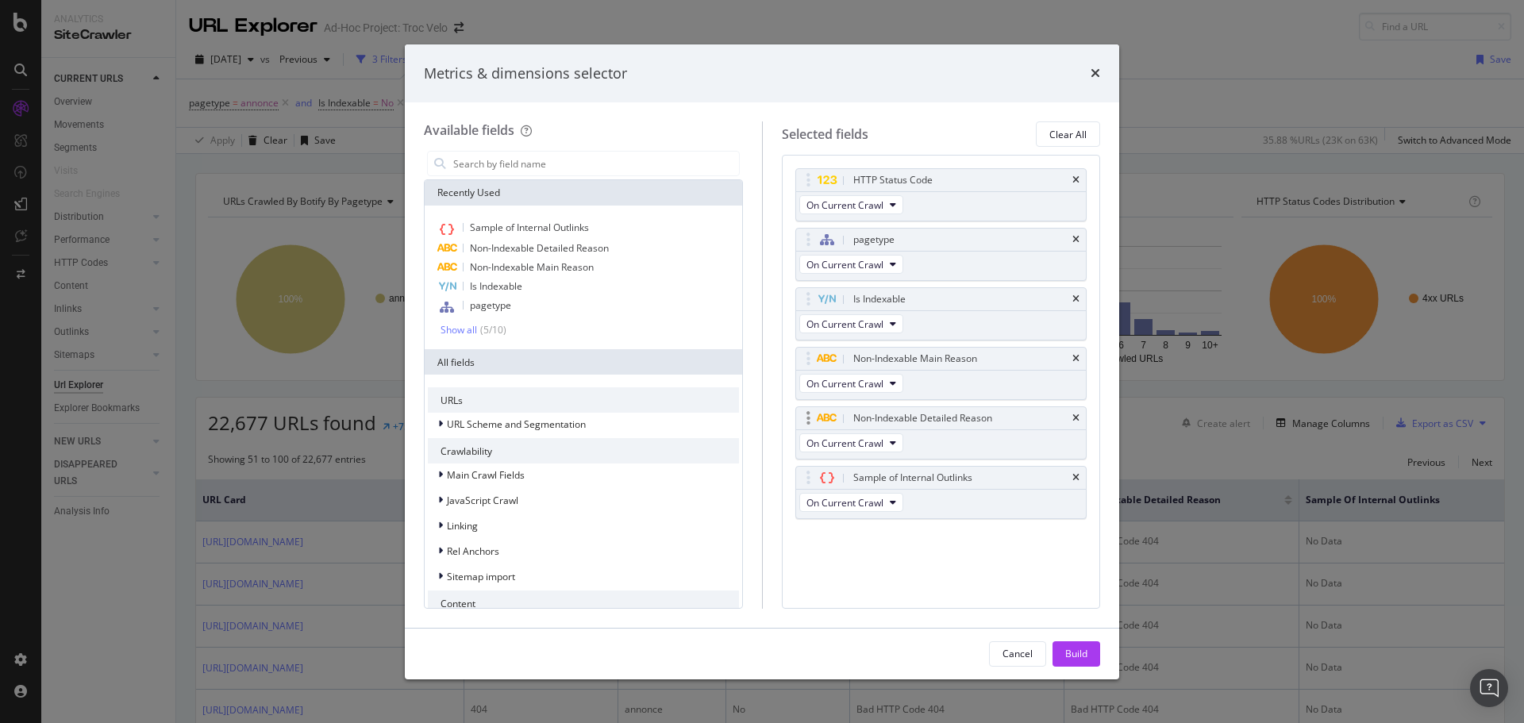
drag, startPoint x: 1078, startPoint y: 477, endPoint x: 979, endPoint y: 448, distance: 103.5
click at [1077, 477] on icon "times" at bounding box center [1075, 478] width 7 height 10
click at [496, 168] on input "modal" at bounding box center [595, 164] width 287 height 24
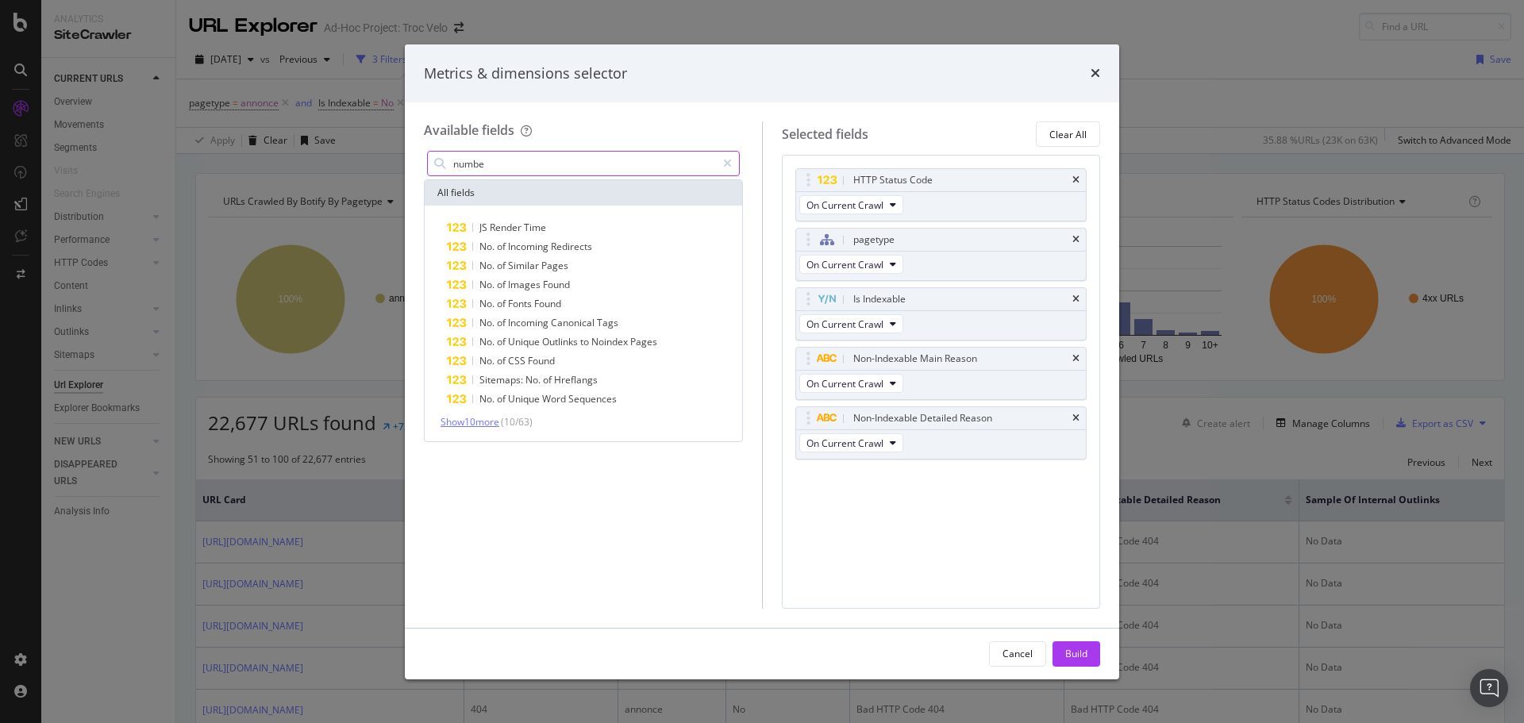
type input "numbe"
click at [479, 422] on span "Show 10 more" at bounding box center [470, 421] width 59 height 13
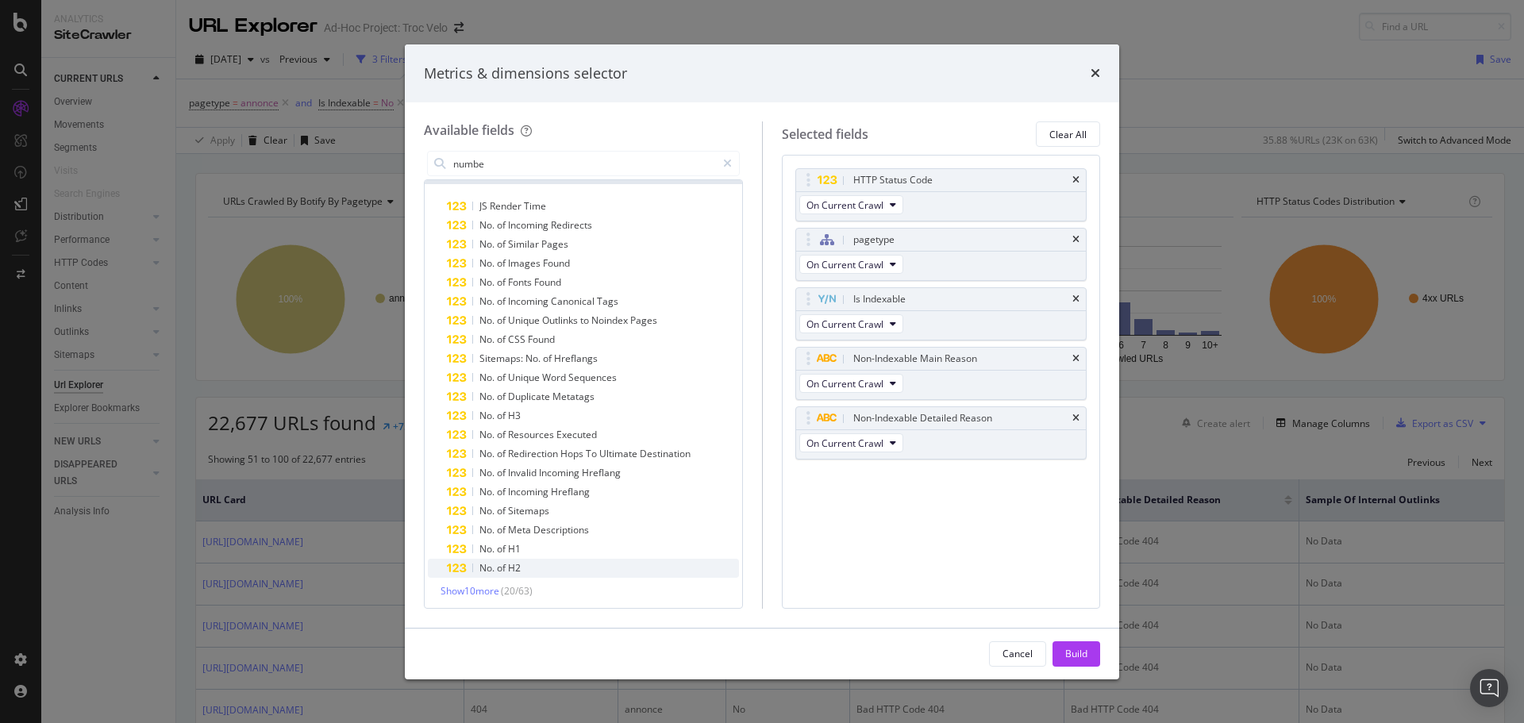
scroll to position [24, 0]
click at [499, 594] on span "Show 10 more" at bounding box center [470, 588] width 59 height 13
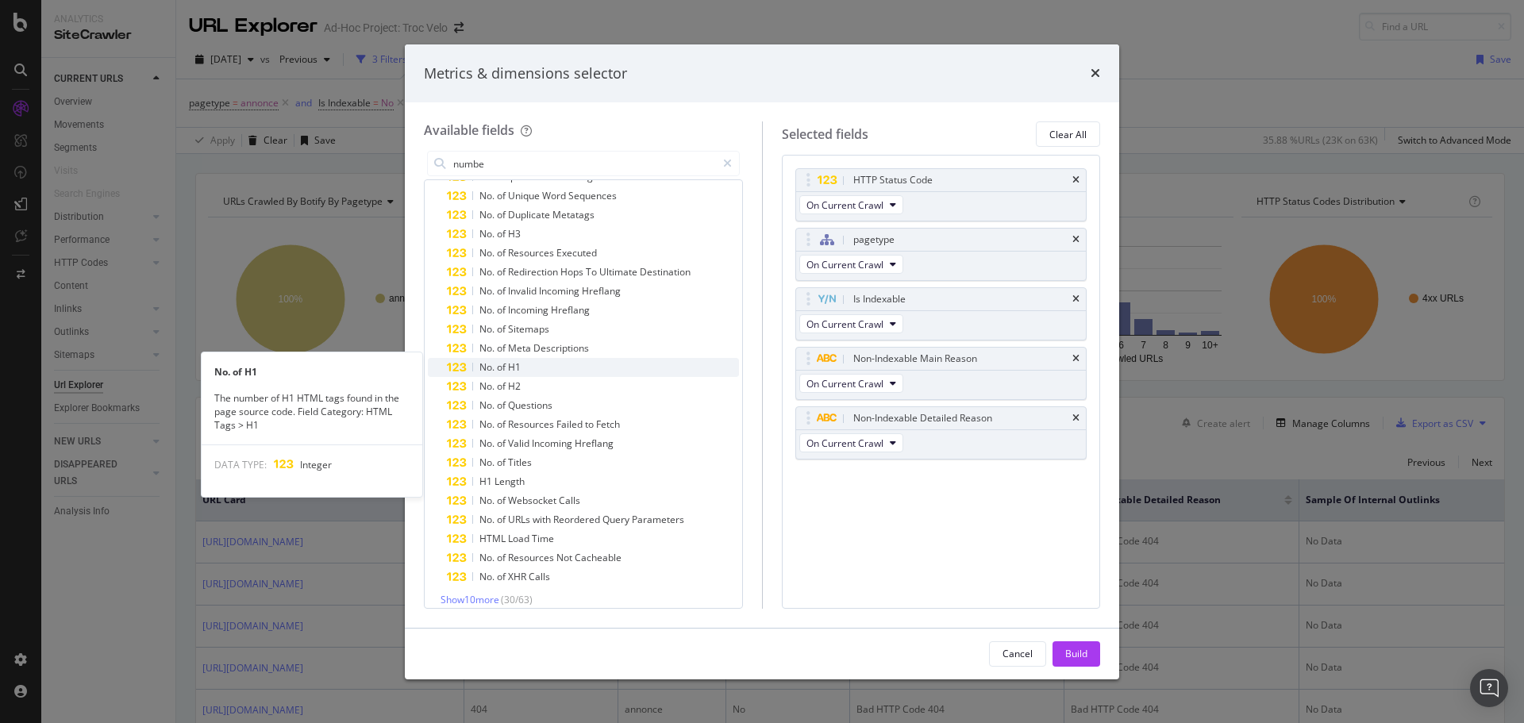
scroll to position [214, 0]
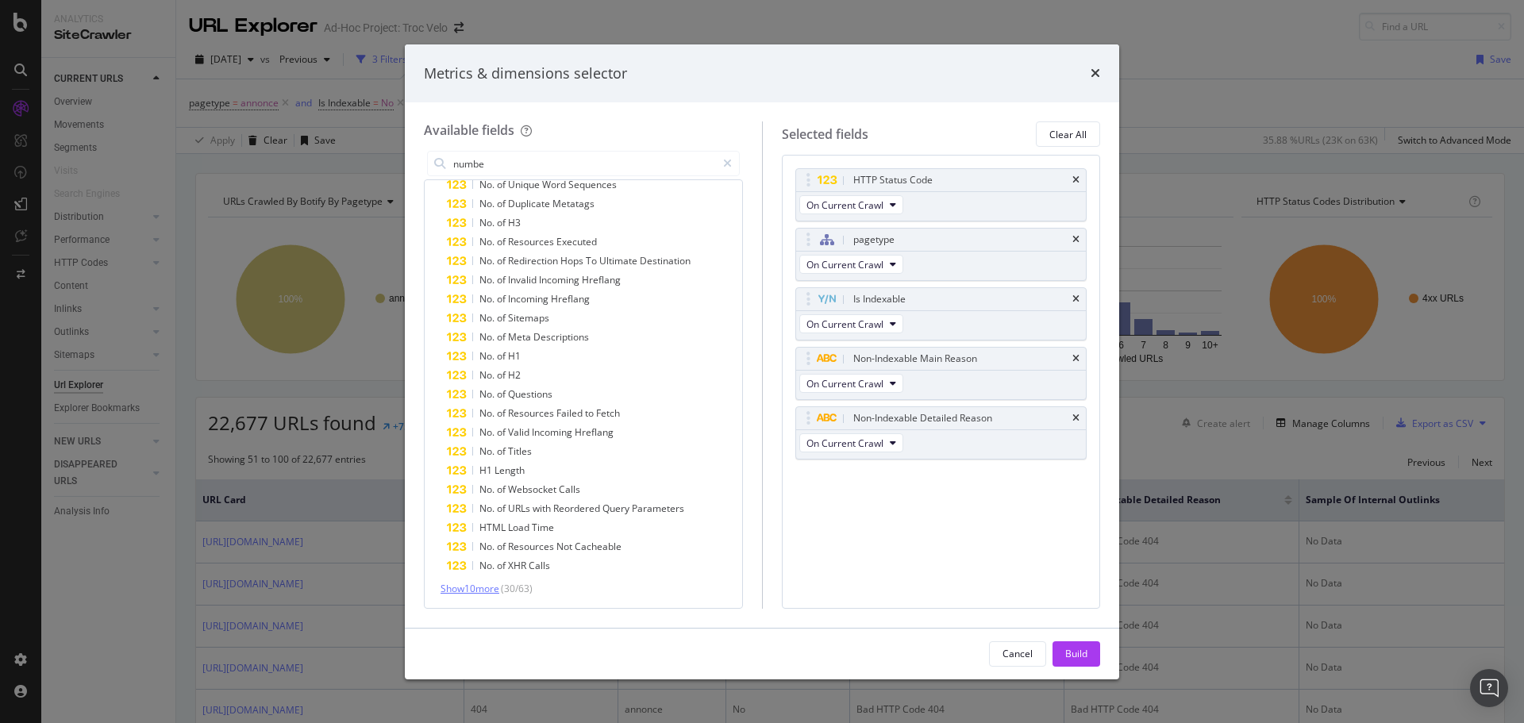
click at [459, 594] on span "Show 10 more" at bounding box center [470, 588] width 59 height 13
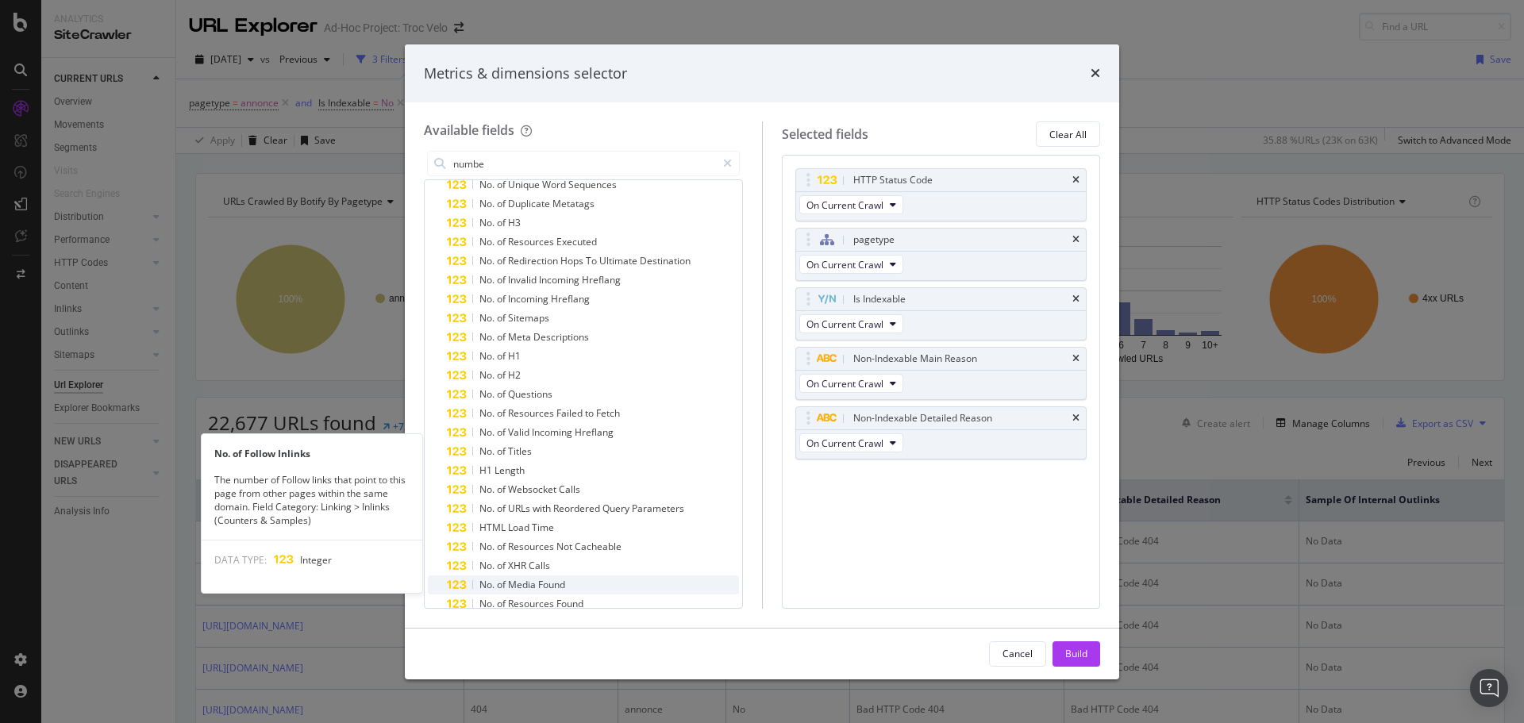
scroll to position [405, 0]
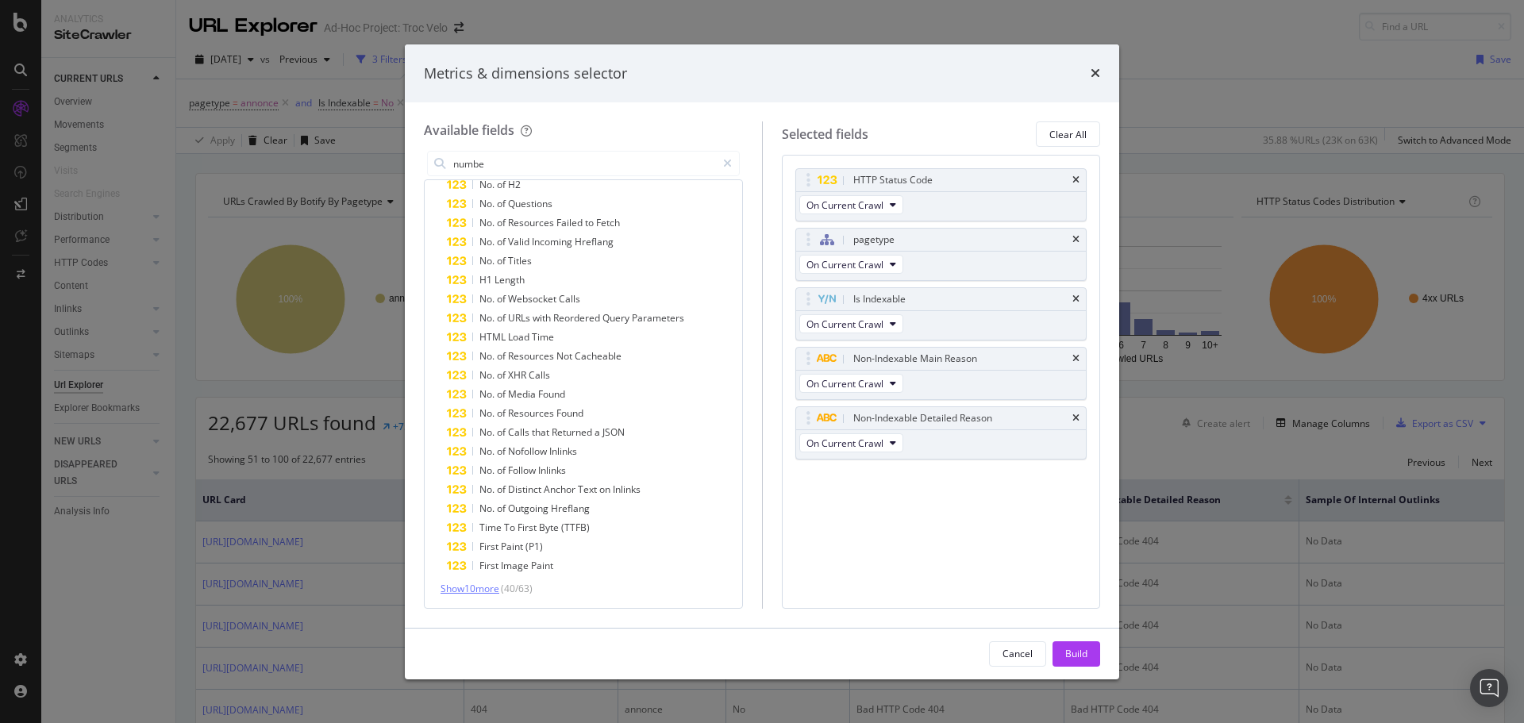
click at [477, 590] on span "Show 10 more" at bounding box center [470, 588] width 59 height 13
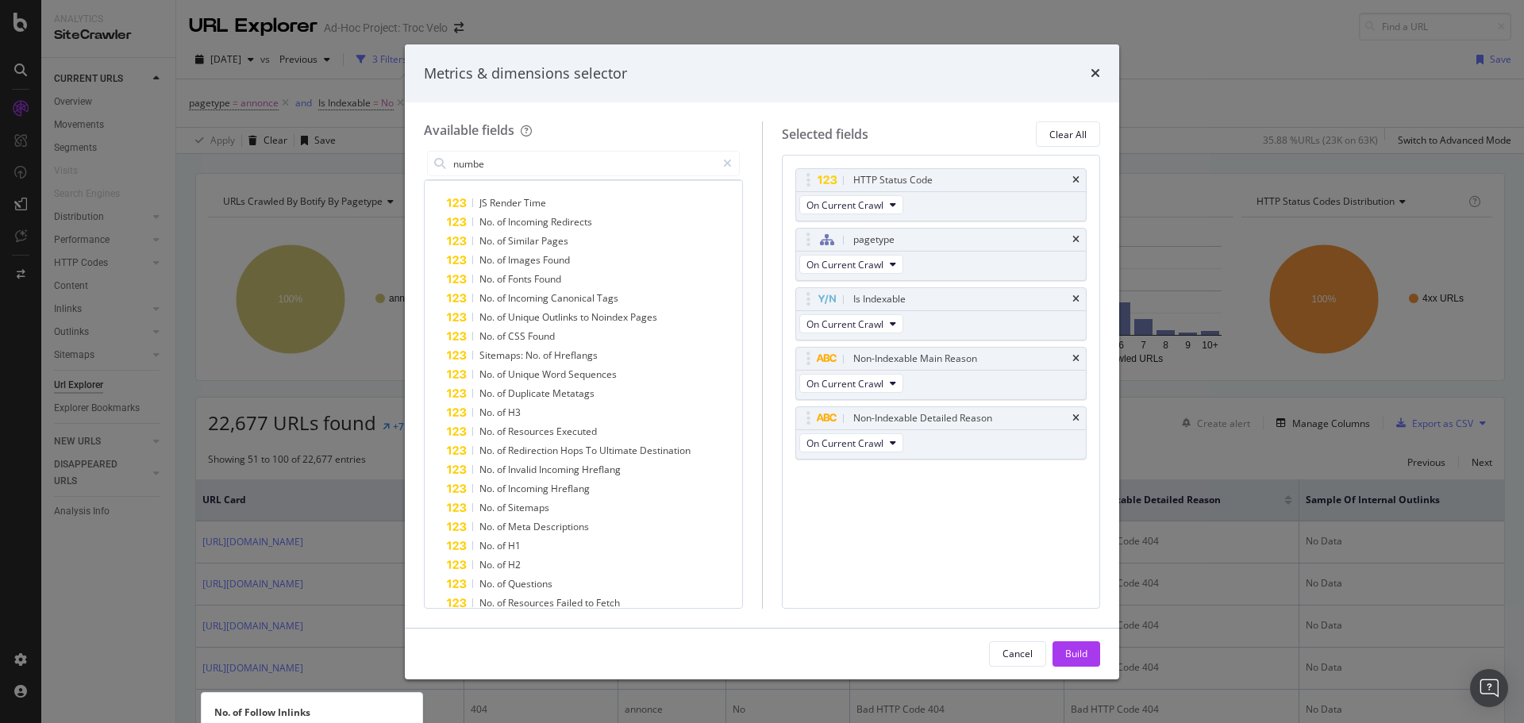
scroll to position [0, 0]
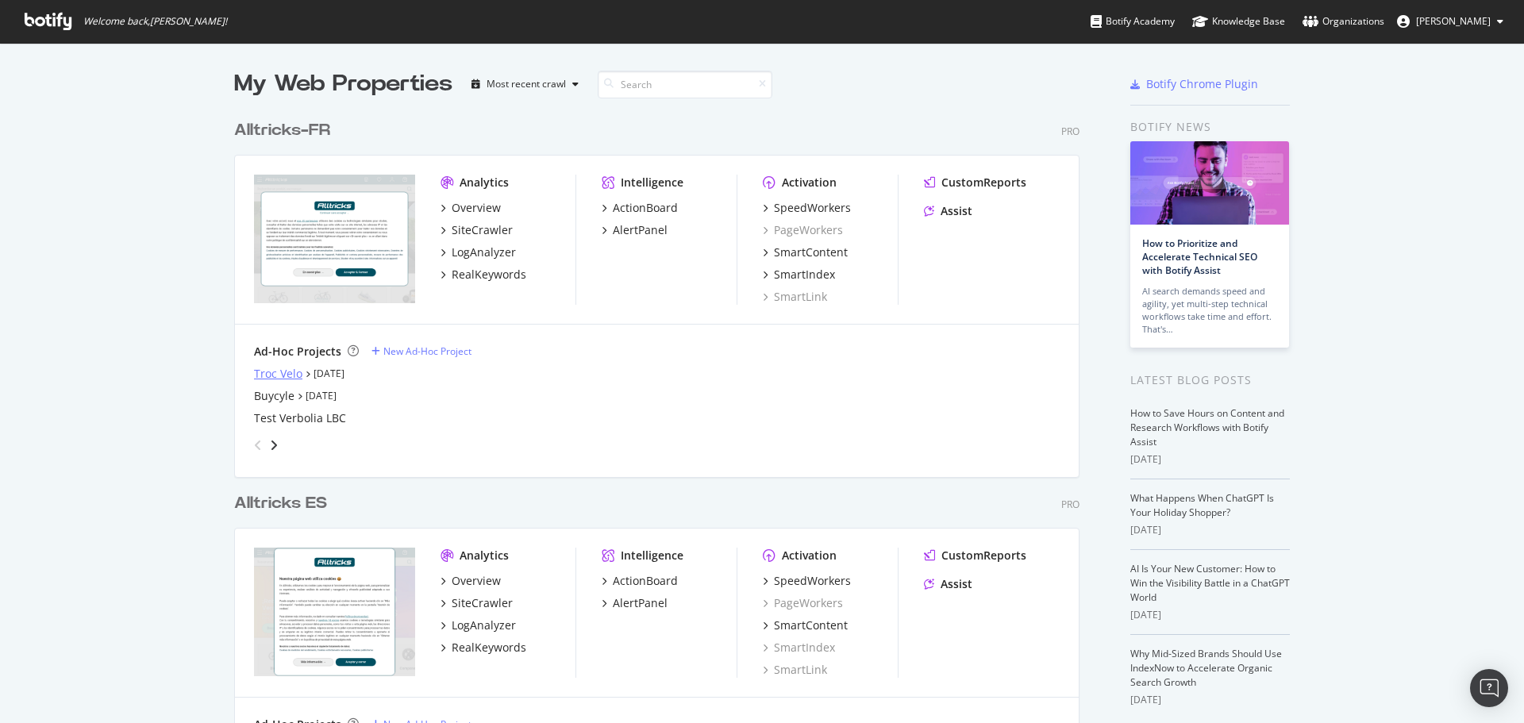
click at [278, 372] on div "Troc Velo" at bounding box center [278, 374] width 48 height 16
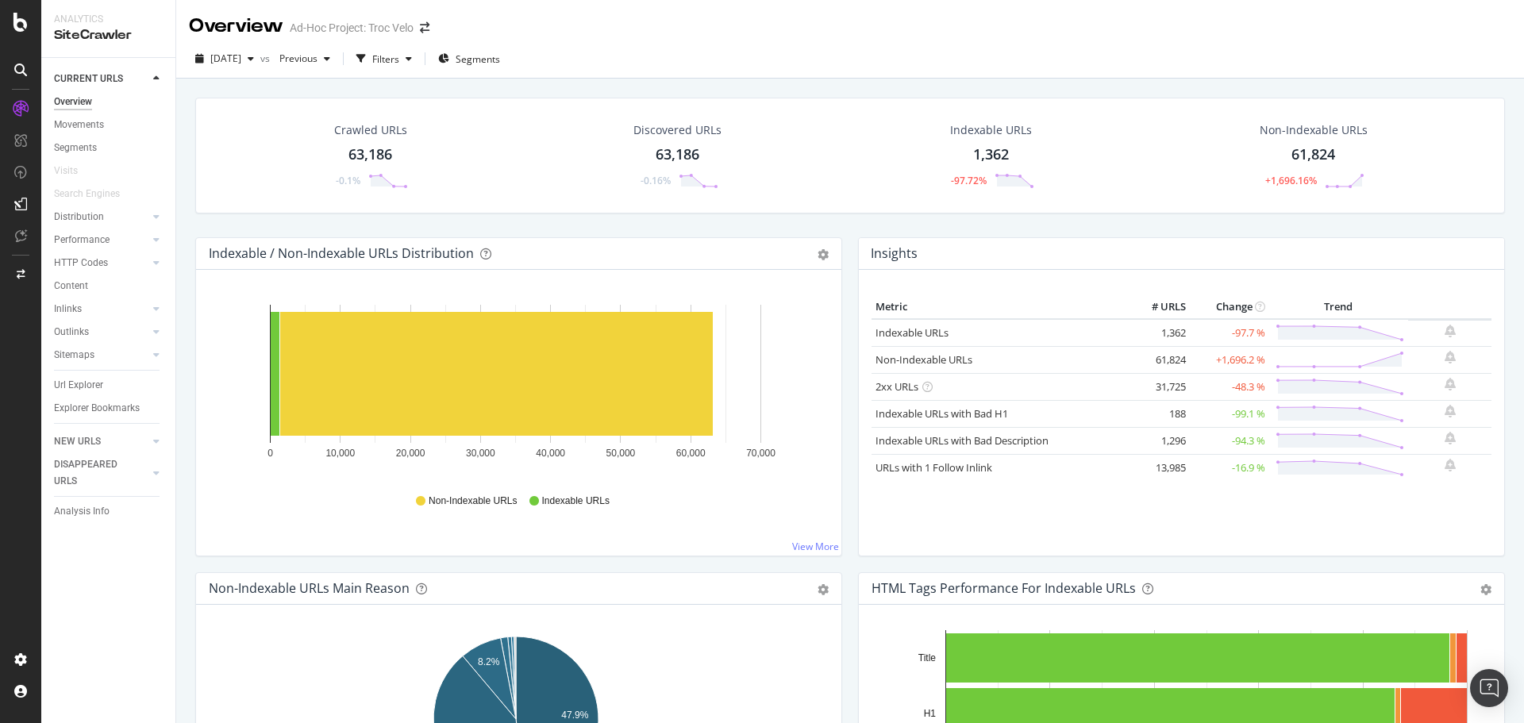
drag, startPoint x: 90, startPoint y: 387, endPoint x: 114, endPoint y: 395, distance: 24.6
click at [90, 387] on div "Url Explorer" at bounding box center [78, 385] width 49 height 17
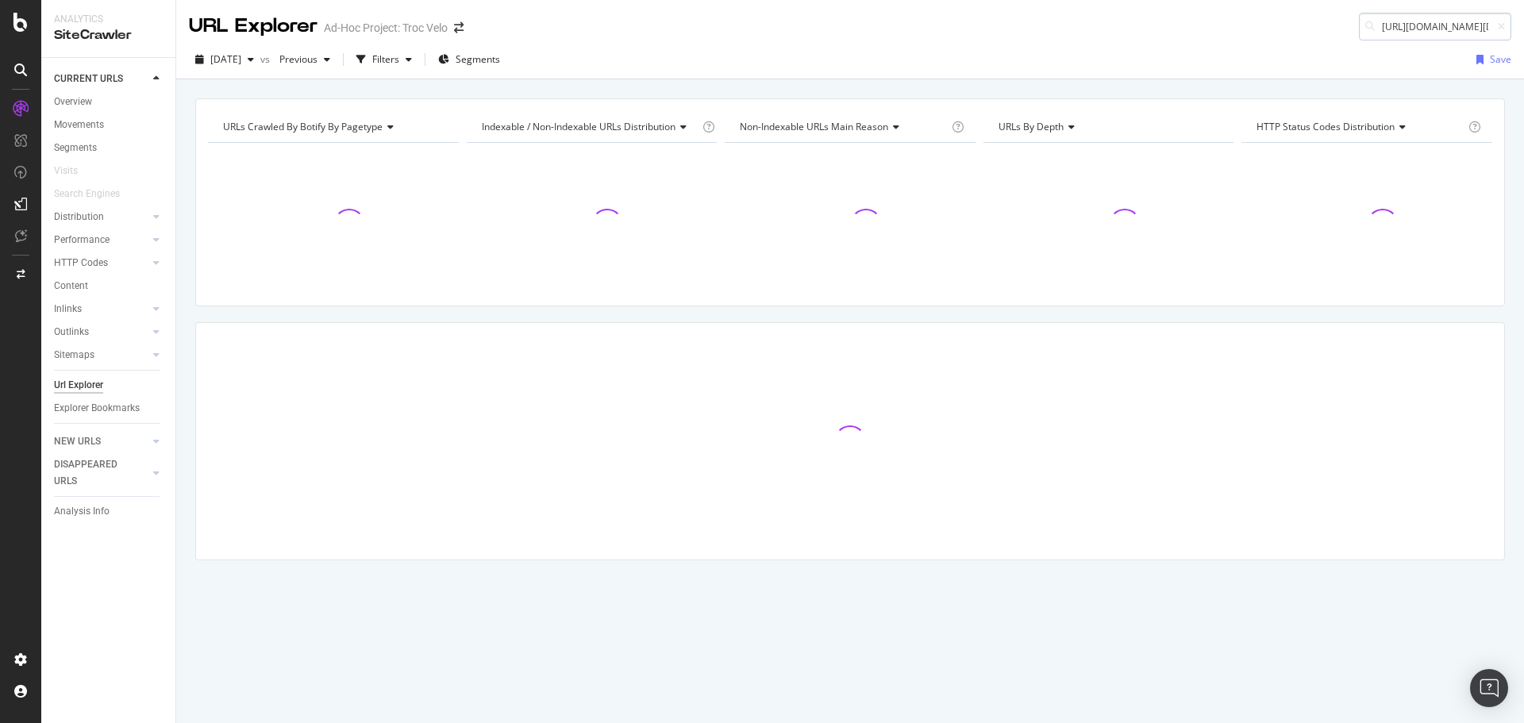
scroll to position [0, 836]
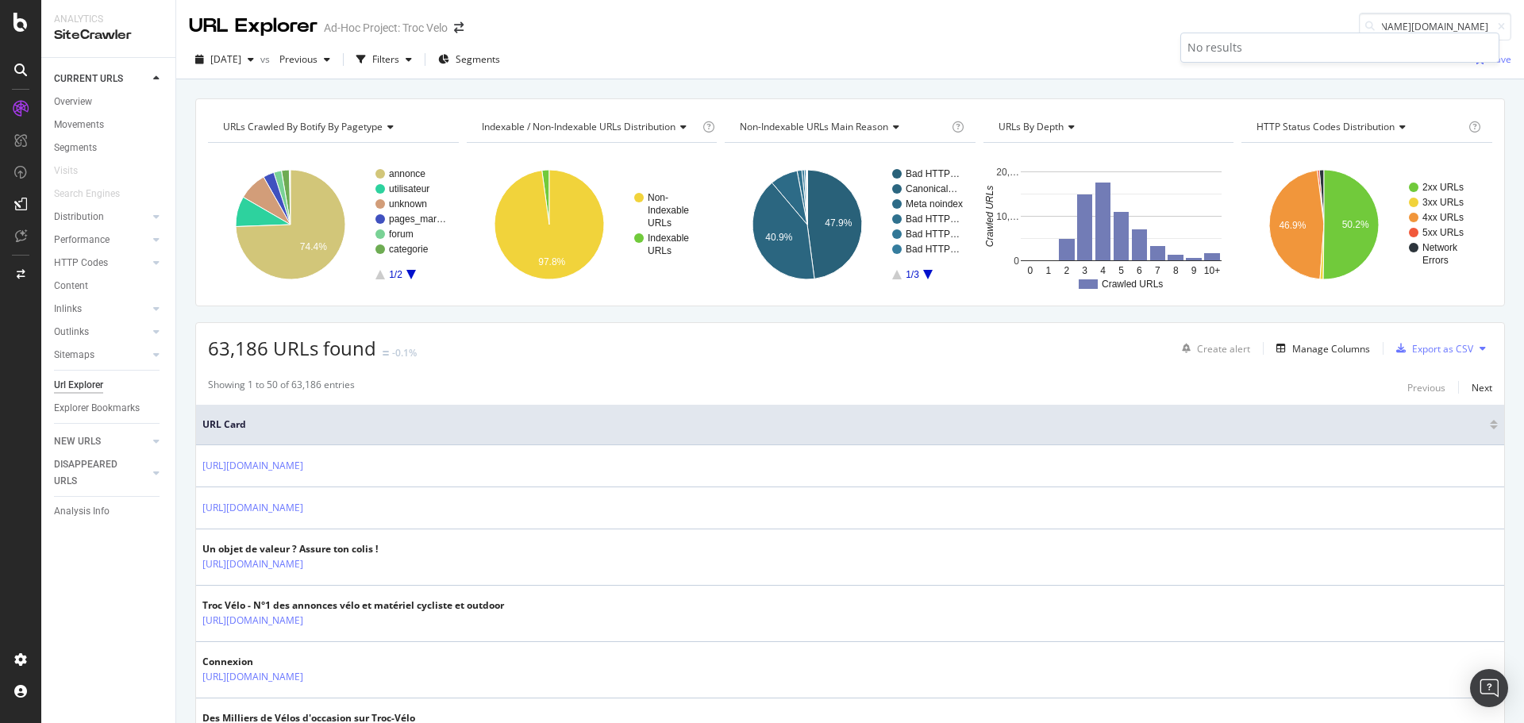
type input "https://app.botify.com/alltricks/troc-velo/crawl/urls?analysisSlug=20250910&com…"
drag, startPoint x: 1154, startPoint y: 37, endPoint x: 1204, endPoint y: 35, distance: 50.1
click at [1153, 37] on div "URL Explorer Ad-Hoc Project: Troc Velo https://app.botify.com/alltricks/troc-ve…" at bounding box center [850, 20] width 1348 height 40
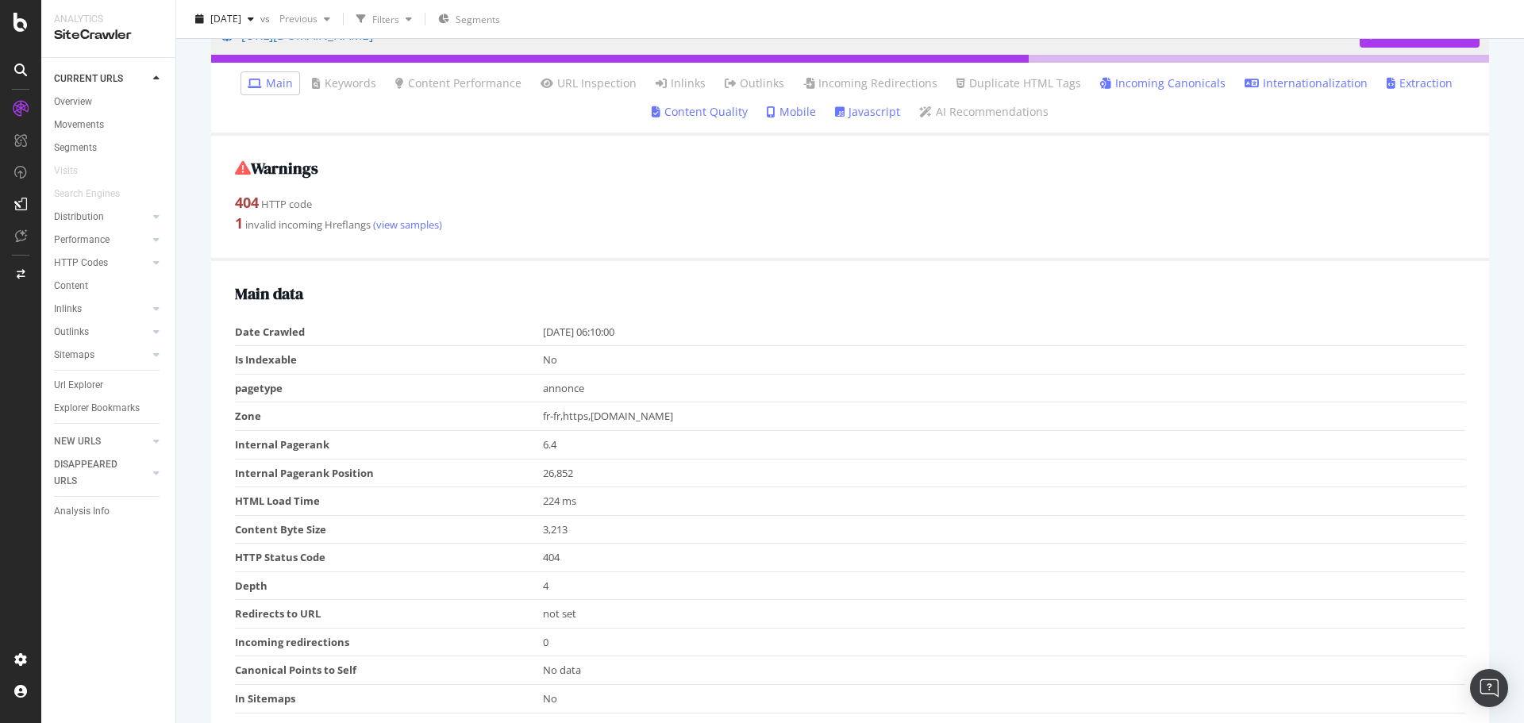
scroll to position [11, 0]
